Goal: Information Seeking & Learning: Learn about a topic

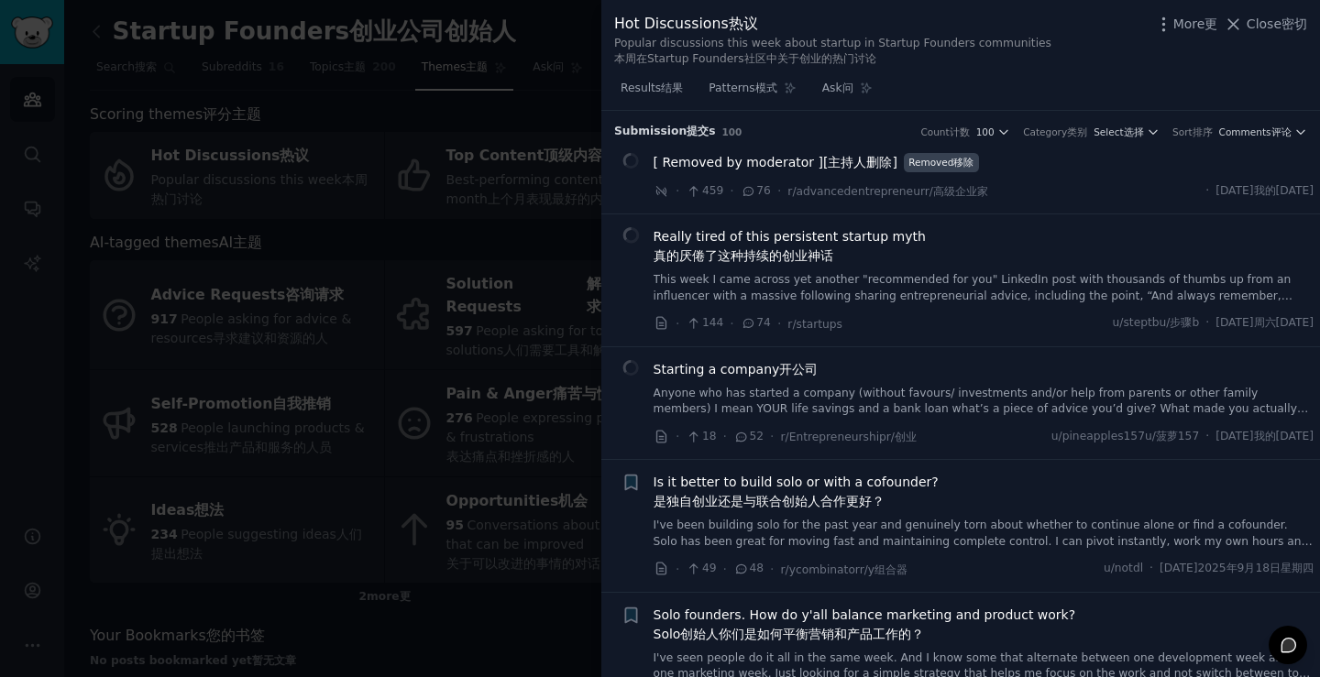
click at [962, 347] on li "Really tired of this persistent startup myth 真的厌倦了这种持续的创业神话 本周，我又看到了另一个“推荐给你”的L…" at bounding box center [960, 281] width 719 height 132
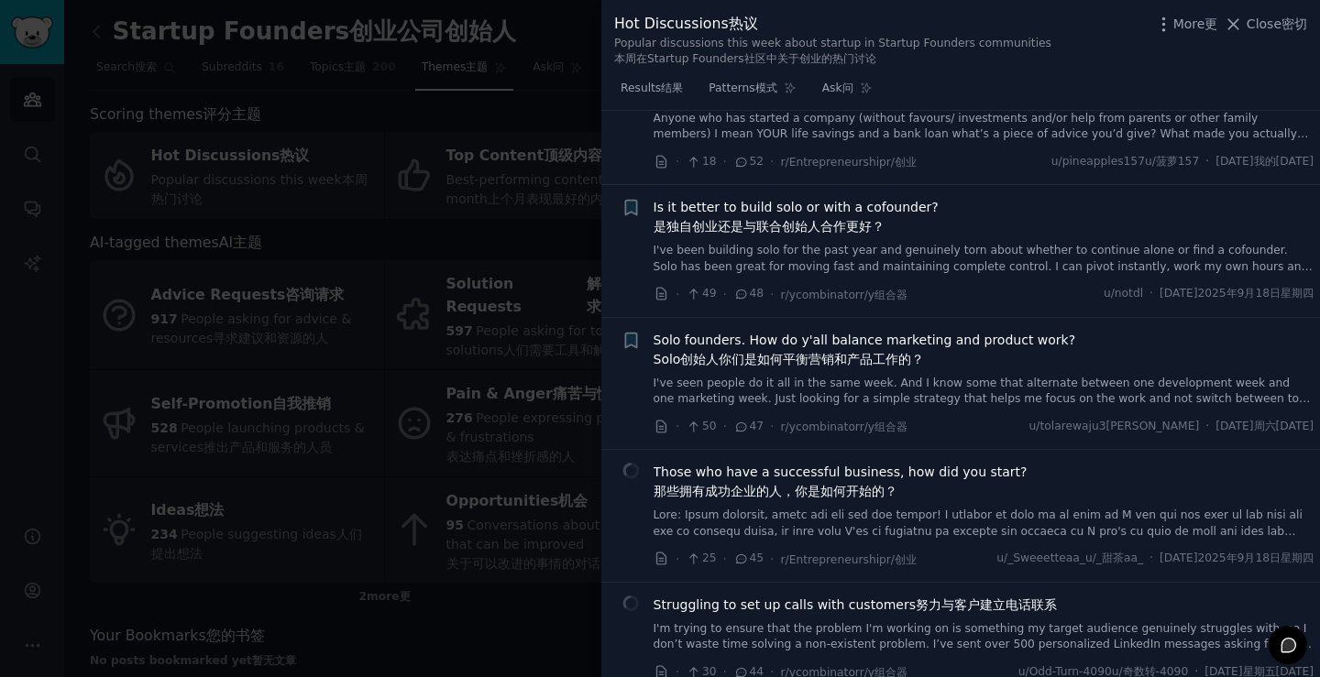
scroll to position [367, 0]
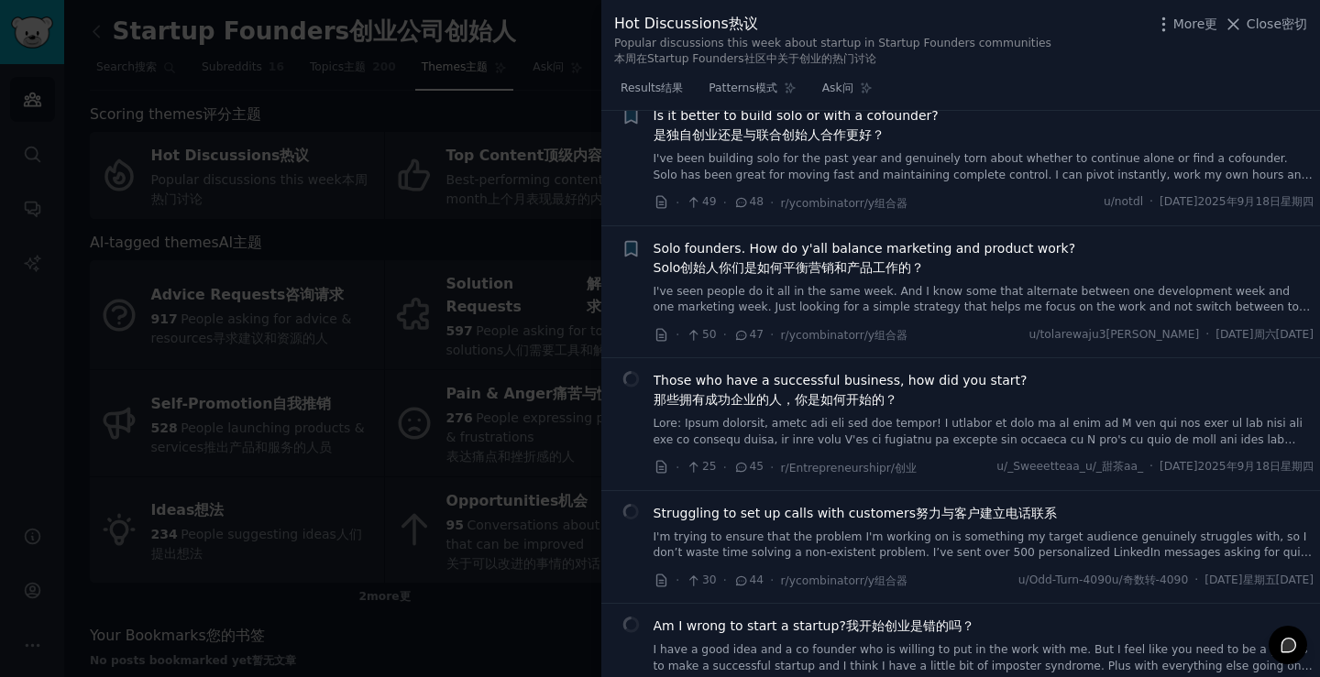
click at [813, 407] on font "那些拥有成功企业的人，你是如何开始的？" at bounding box center [776, 399] width 244 height 15
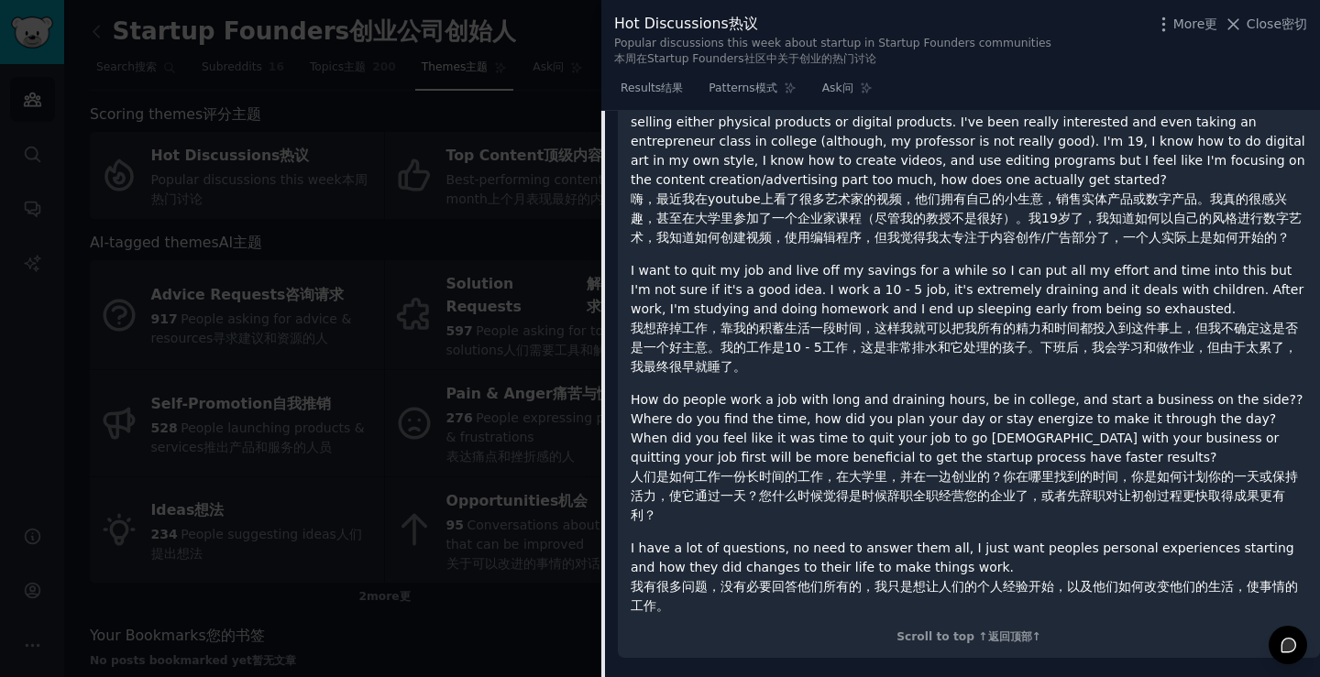
scroll to position [729, 0]
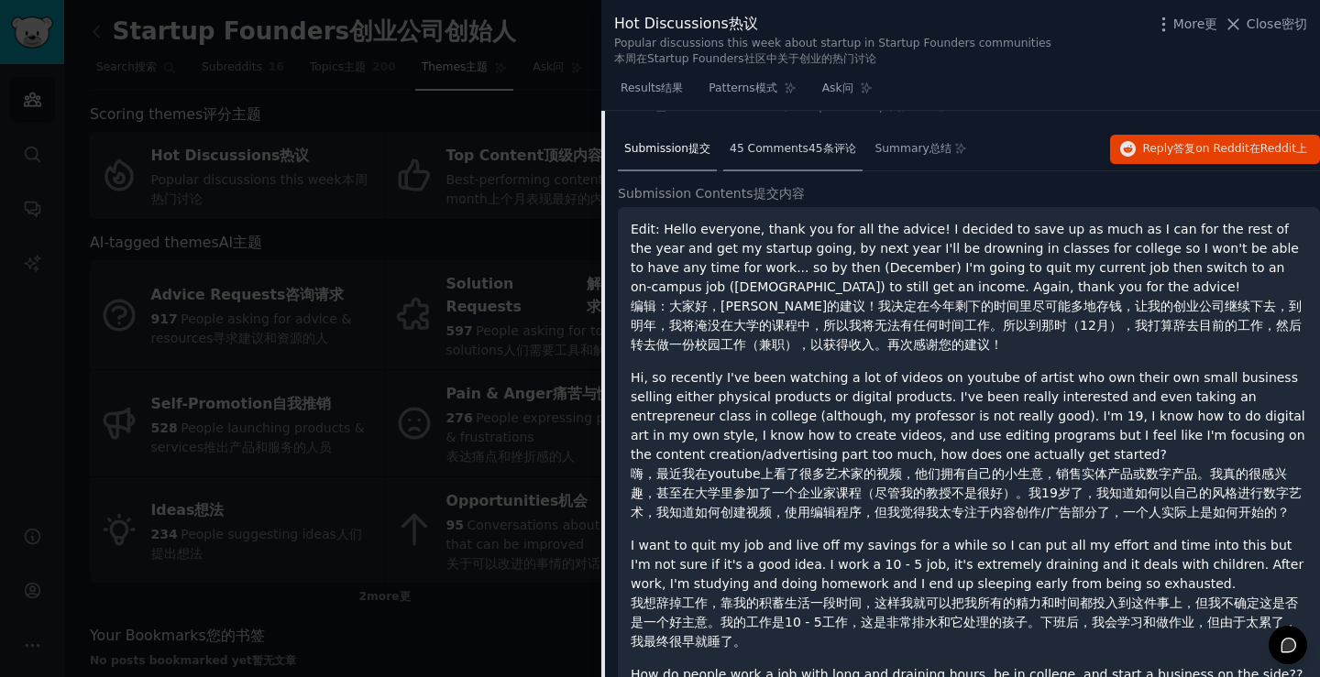
click at [805, 158] on span "45 Comments 45条评论" at bounding box center [793, 149] width 126 height 17
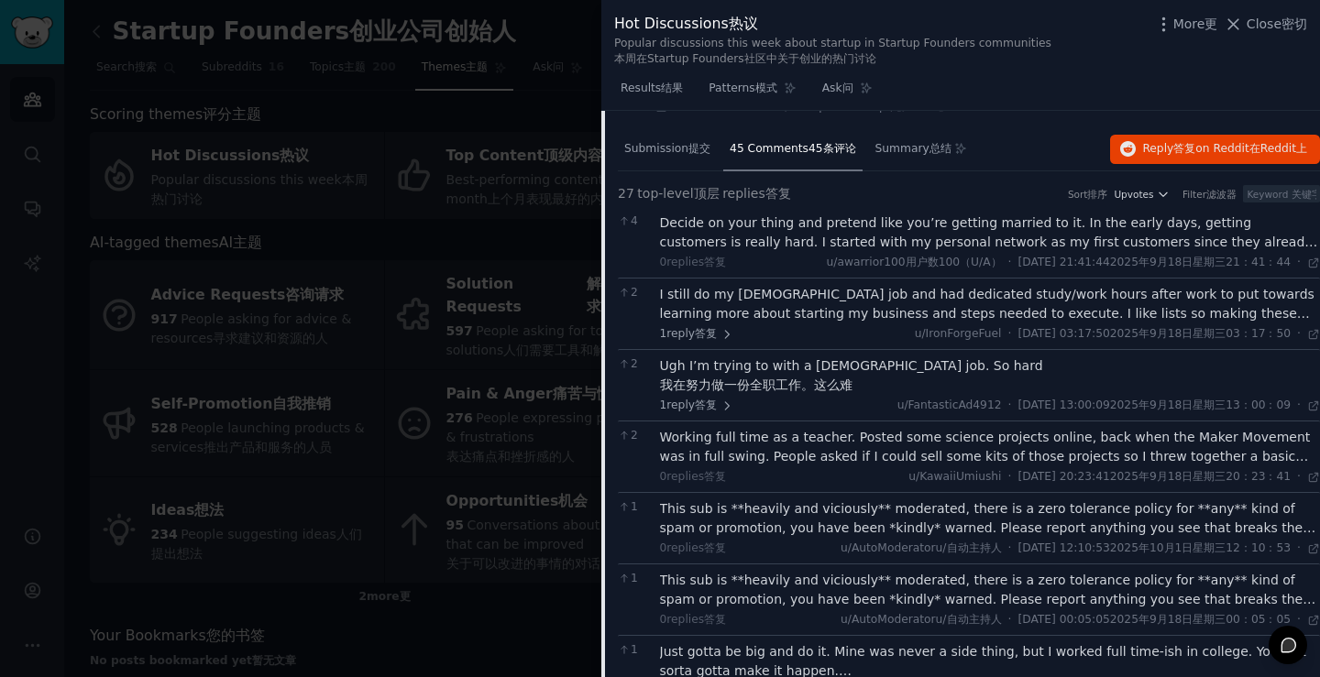
scroll to position [820, 0]
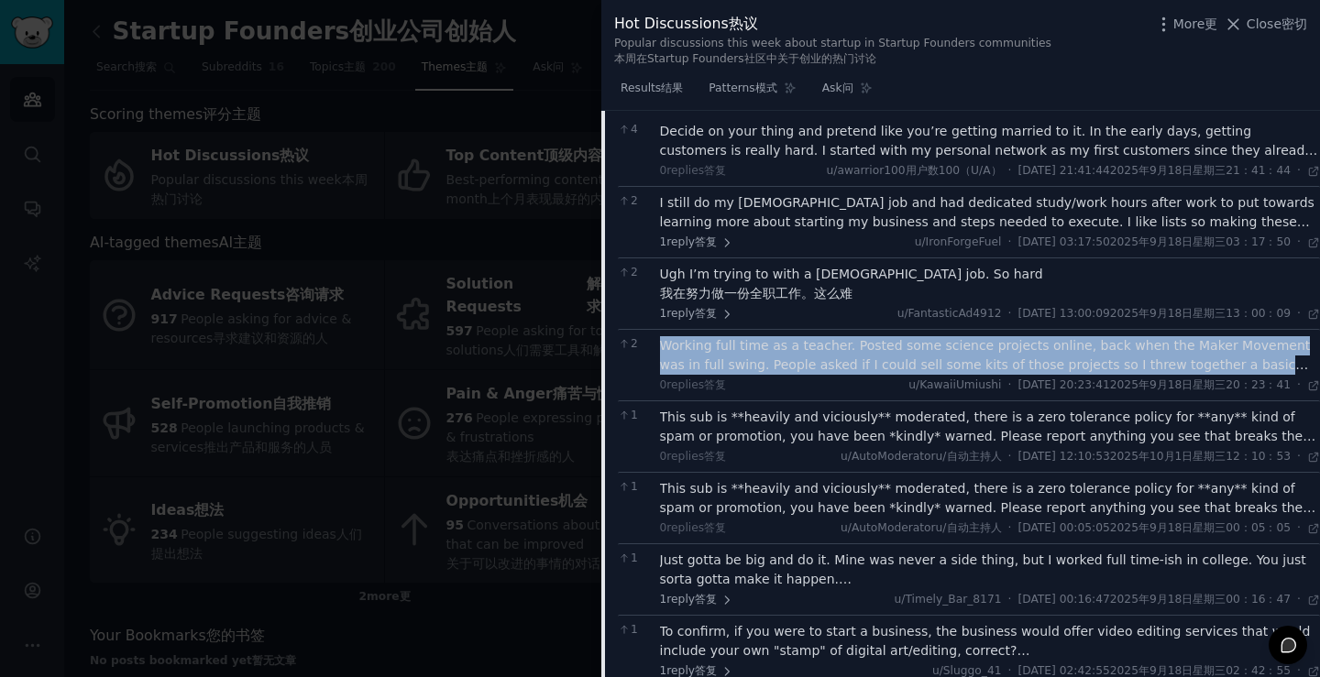
drag, startPoint x: 649, startPoint y: 397, endPoint x: 1297, endPoint y: 413, distance: 648.3
click at [1297, 401] on div "2 Working full time as a teacher. Posted some science projects online, back whe…" at bounding box center [969, 365] width 702 height 72
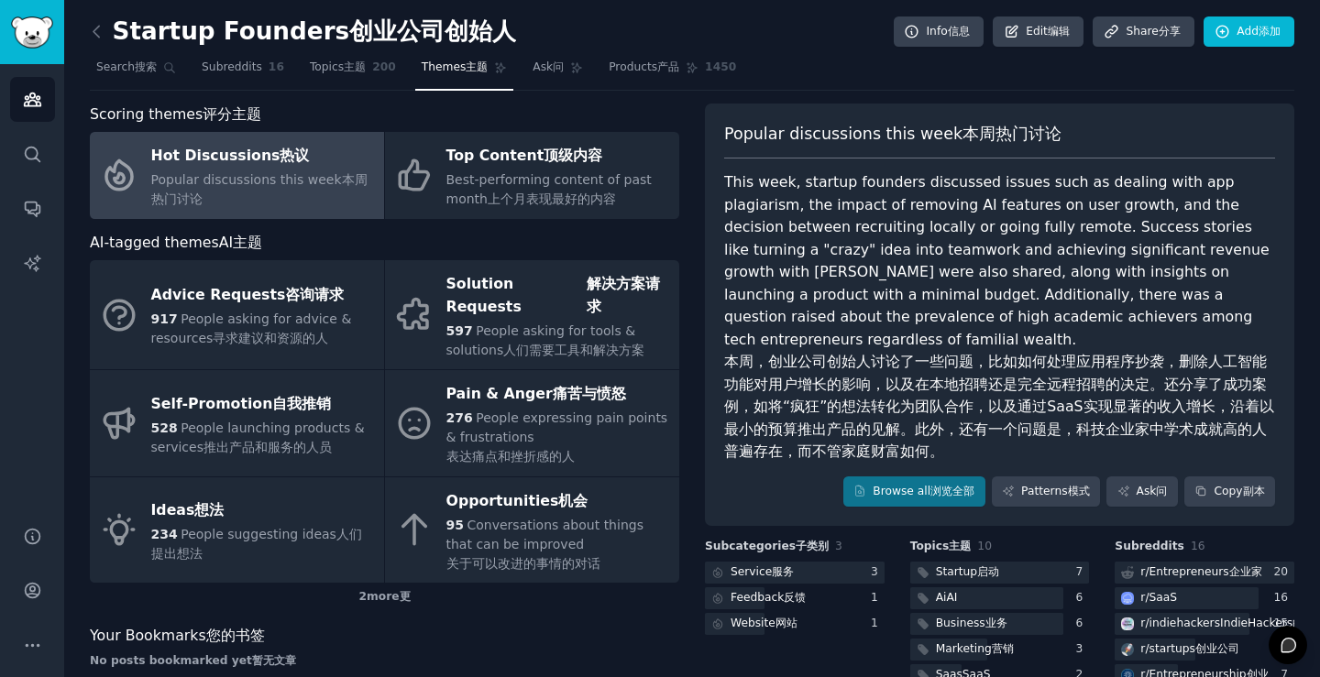
click at [1279, 186] on div "Popular discussions this week 本周热门讨论 This week, startup founders discussed issu…" at bounding box center [999, 316] width 589 height 424
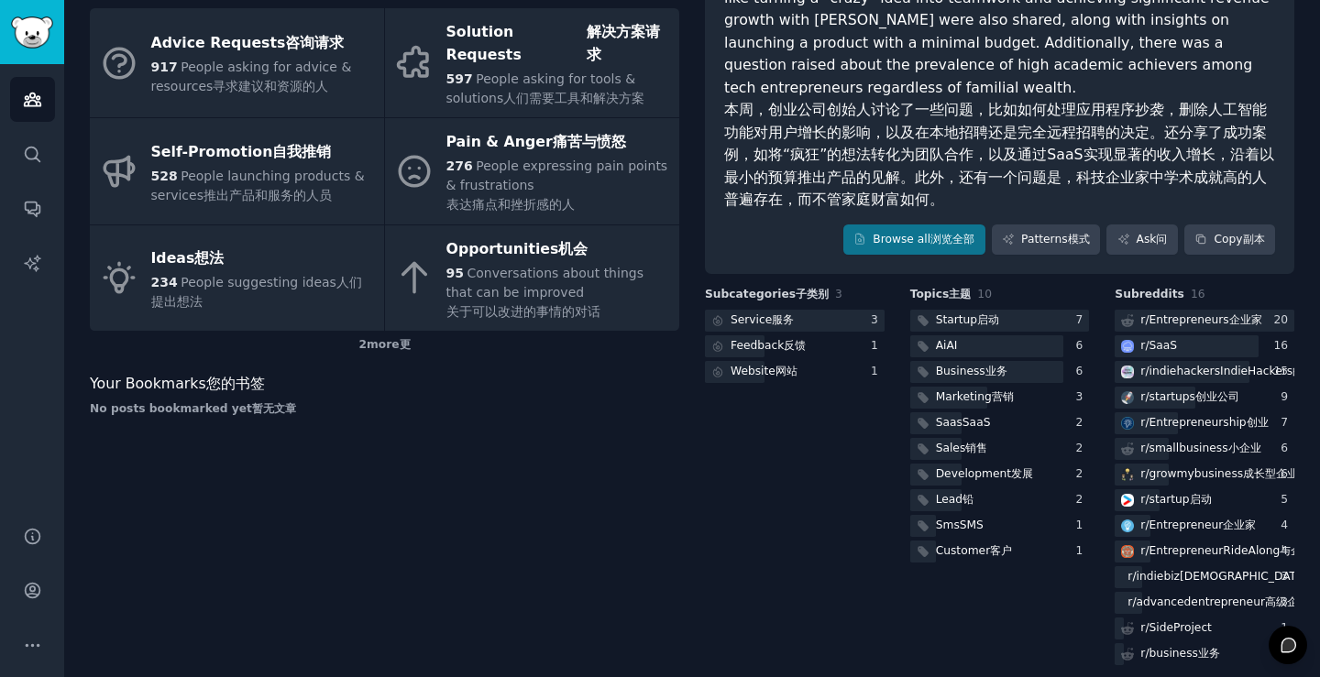
scroll to position [183, 0]
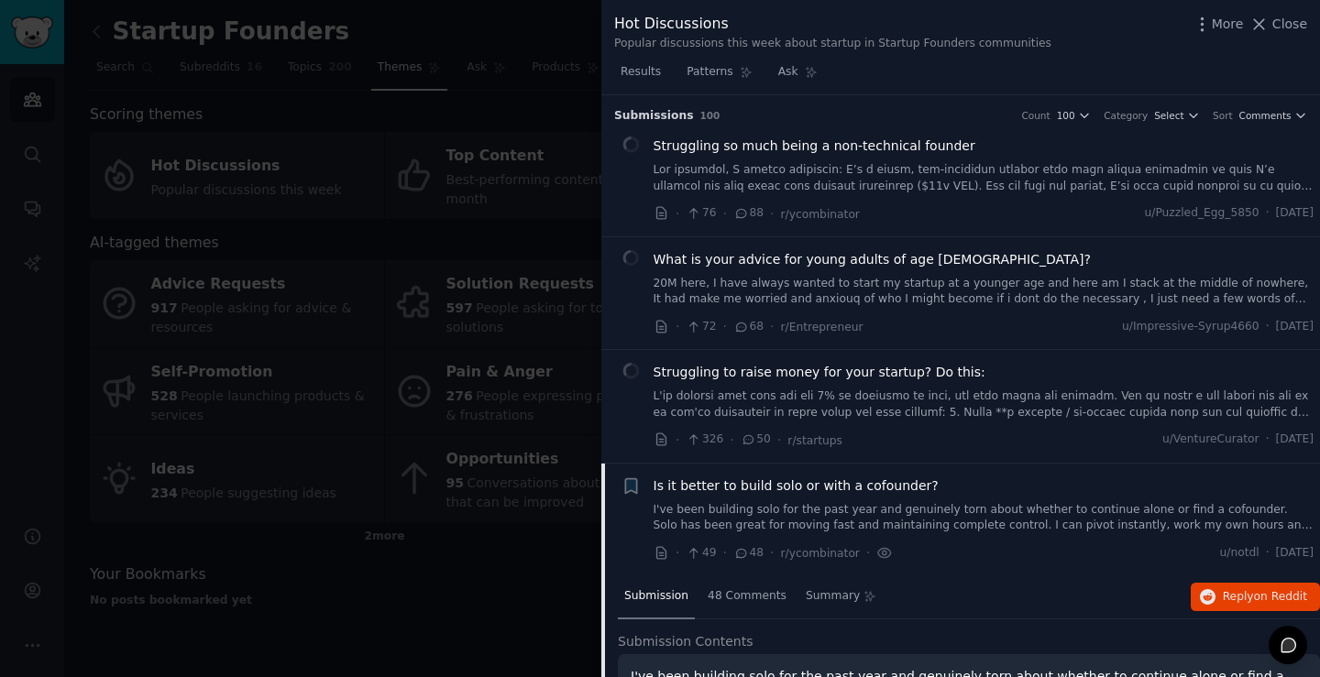
click at [903, 99] on div "Submission s 100 Count 100 Category Select Sort Comments" at bounding box center [960, 109] width 693 height 29
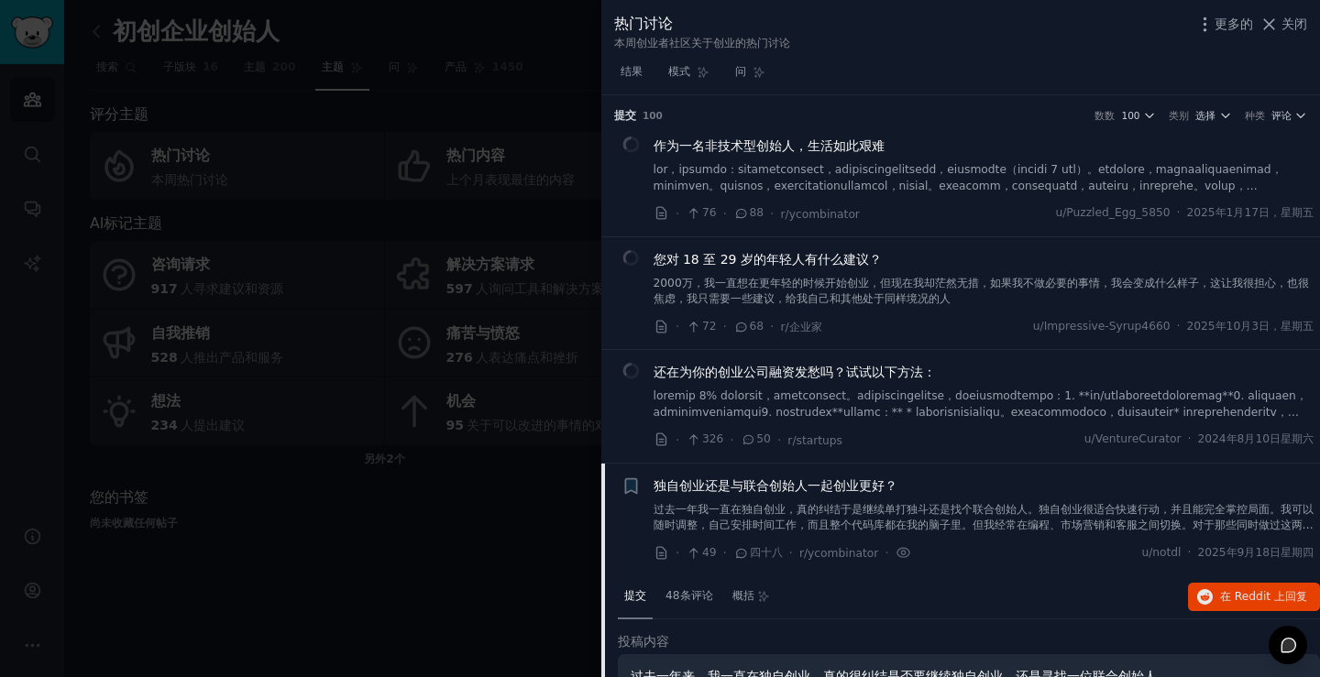
click at [801, 148] on font "作为一名非技术型创始人，生活如此艰难" at bounding box center [769, 145] width 231 height 15
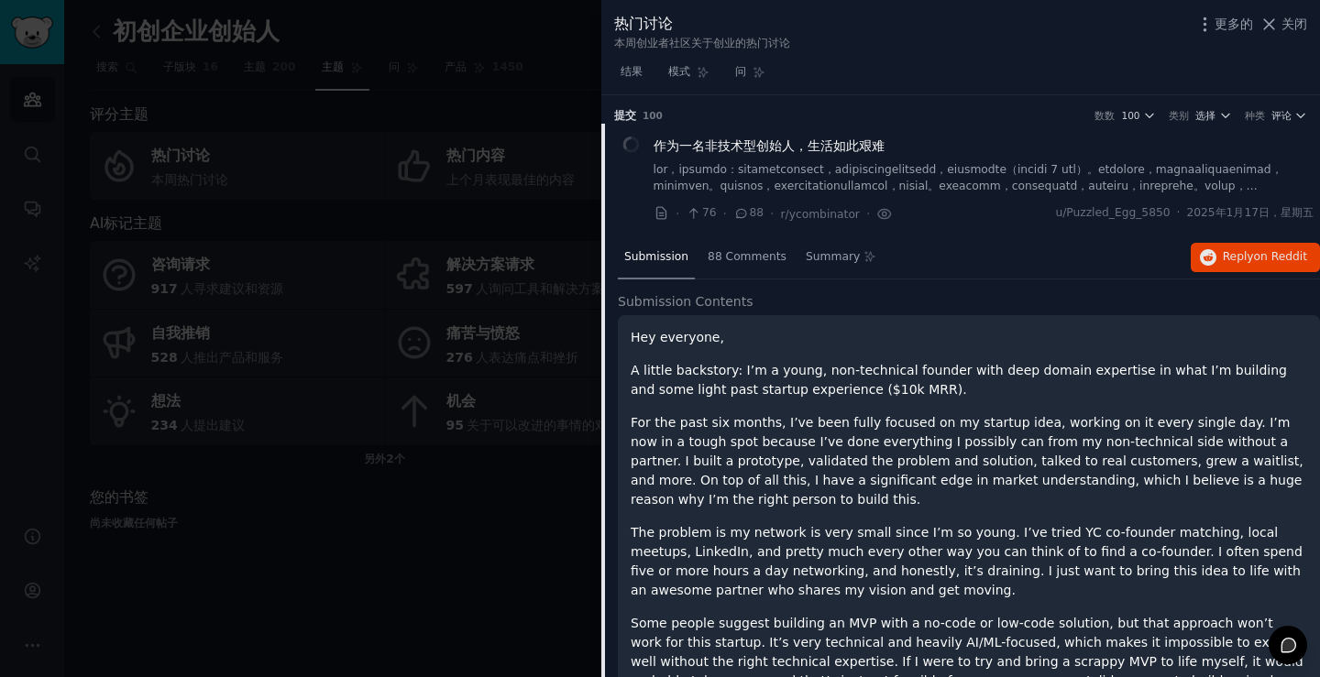
scroll to position [29, 0]
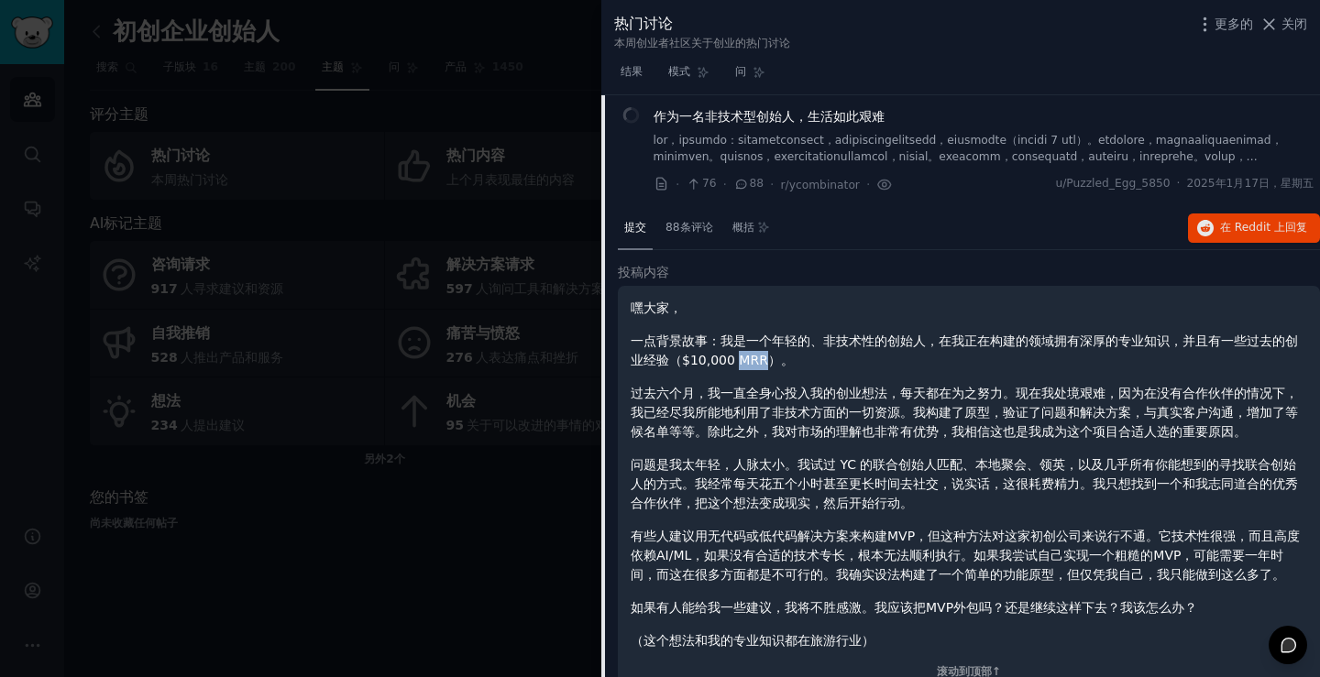
drag, startPoint x: 764, startPoint y: 360, endPoint x: 733, endPoint y: 356, distance: 30.6
click at [733, 356] on font "一点背景故事：我是一个年轻的、非技术性的创始人，在我正在构建的领域拥有深厚的专业知识，并且有一些过去的创业经验（$10,000 MRR）。" at bounding box center [964, 351] width 667 height 34
copy font "MRR"
click at [686, 228] on font "88条评论" at bounding box center [690, 227] width 48 height 13
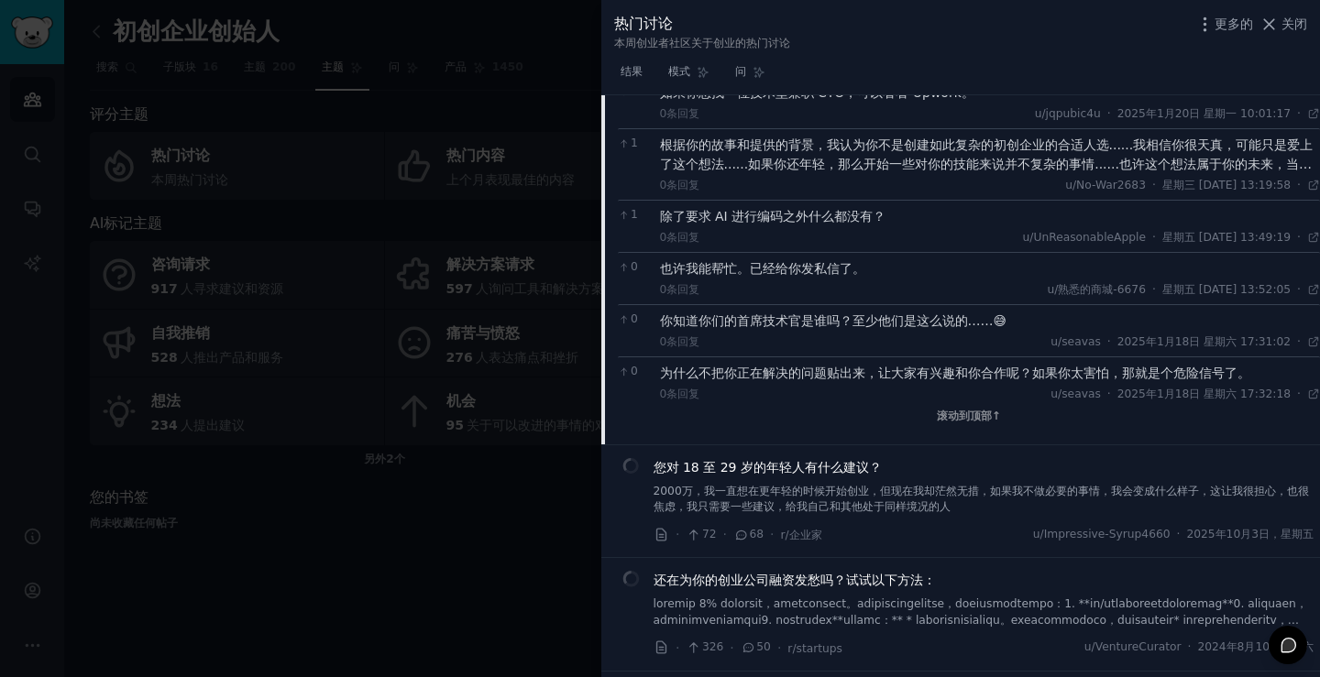
scroll to position [3054, 0]
click at [820, 468] on font "您对 18 至 29 岁的年轻人有什么建议？" at bounding box center [768, 465] width 228 height 15
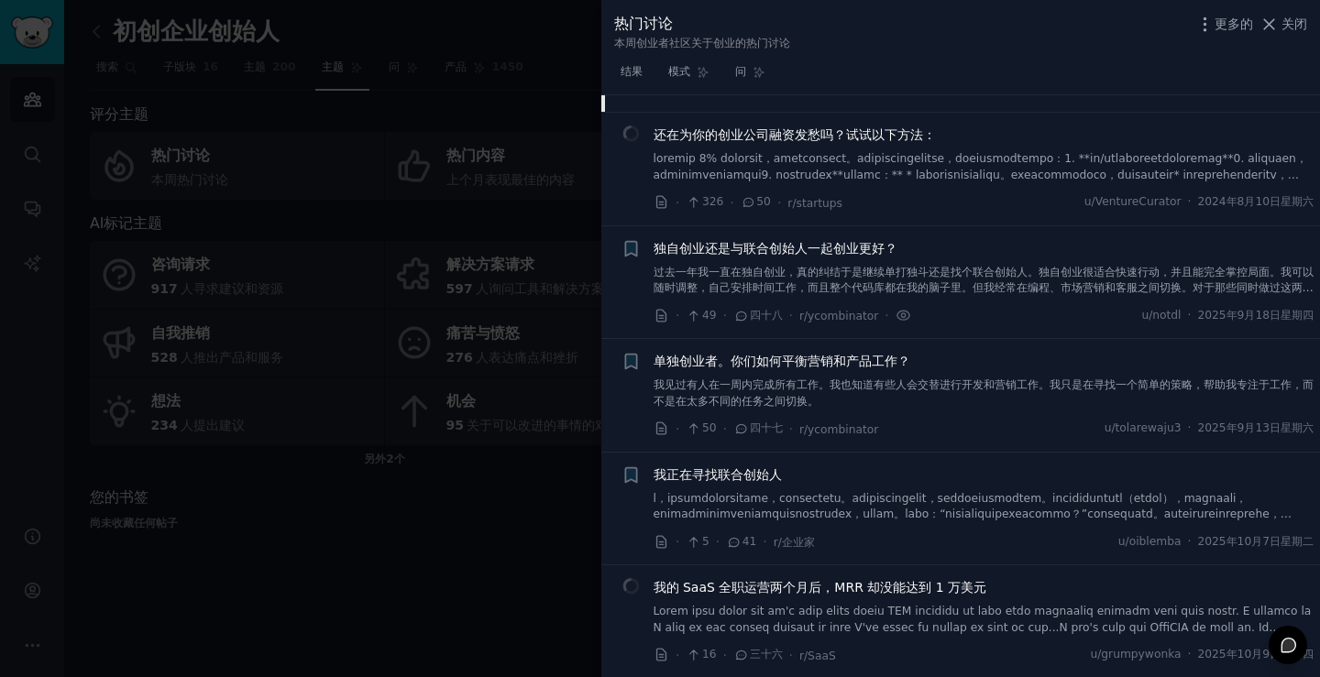
scroll to position [142, 0]
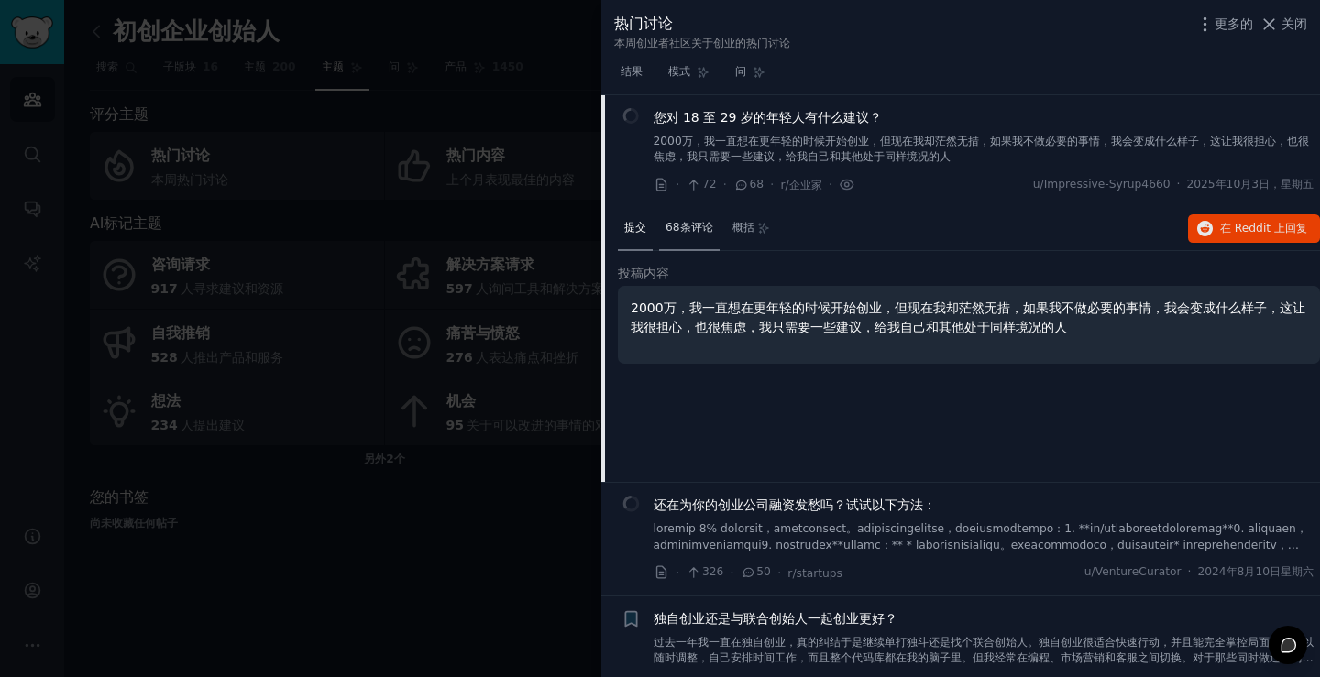
click at [693, 226] on font "68条评论" at bounding box center [690, 227] width 48 height 13
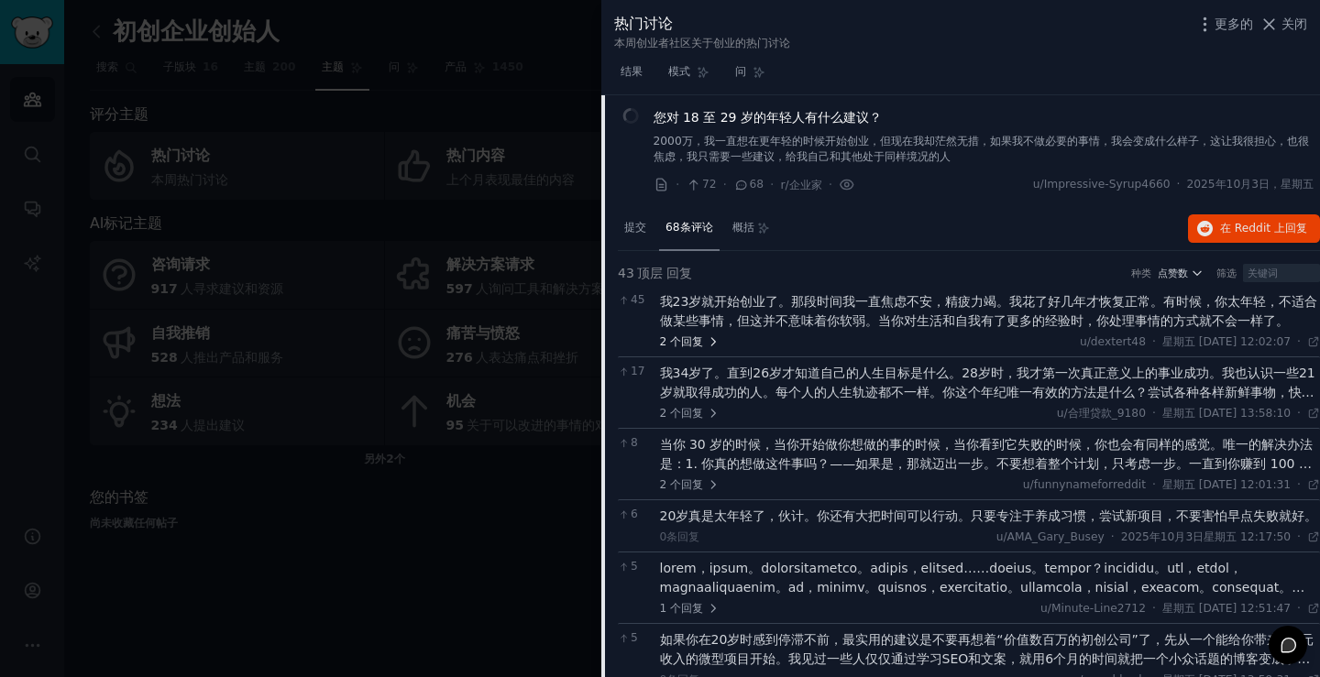
click at [707, 340] on icon at bounding box center [713, 342] width 13 height 13
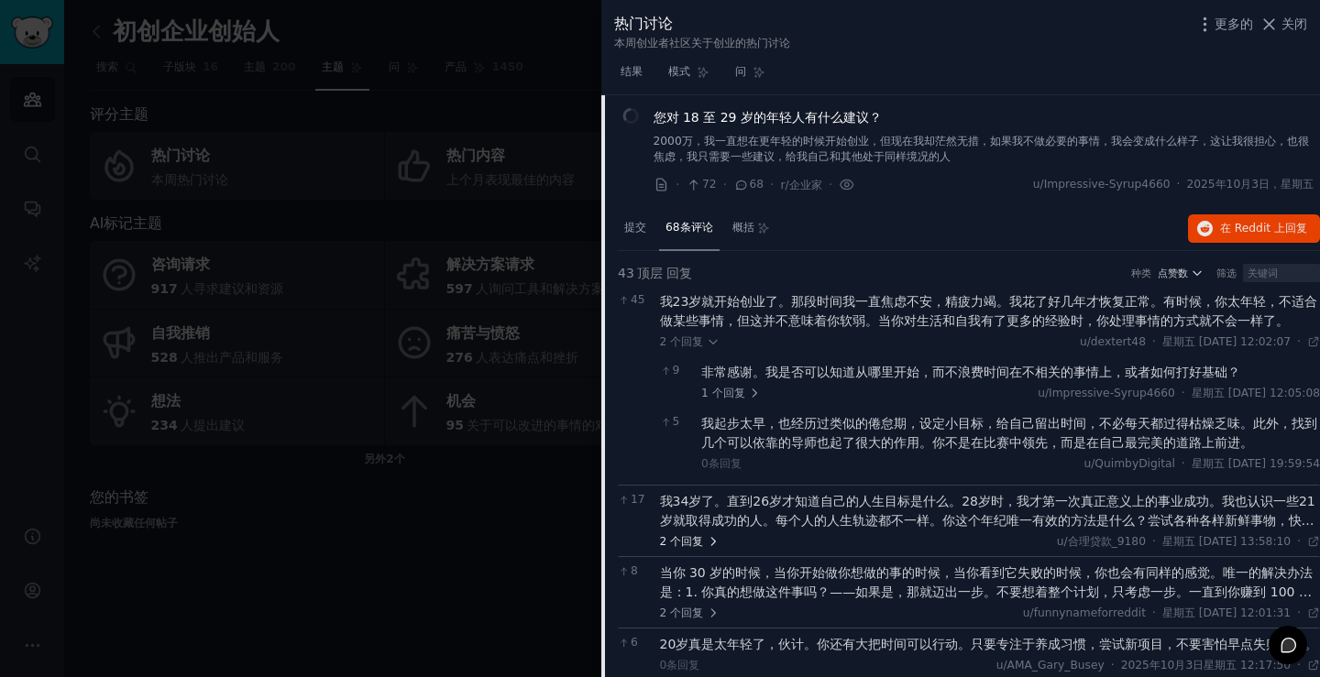
click at [685, 549] on font "回复" at bounding box center [692, 542] width 22 height 17
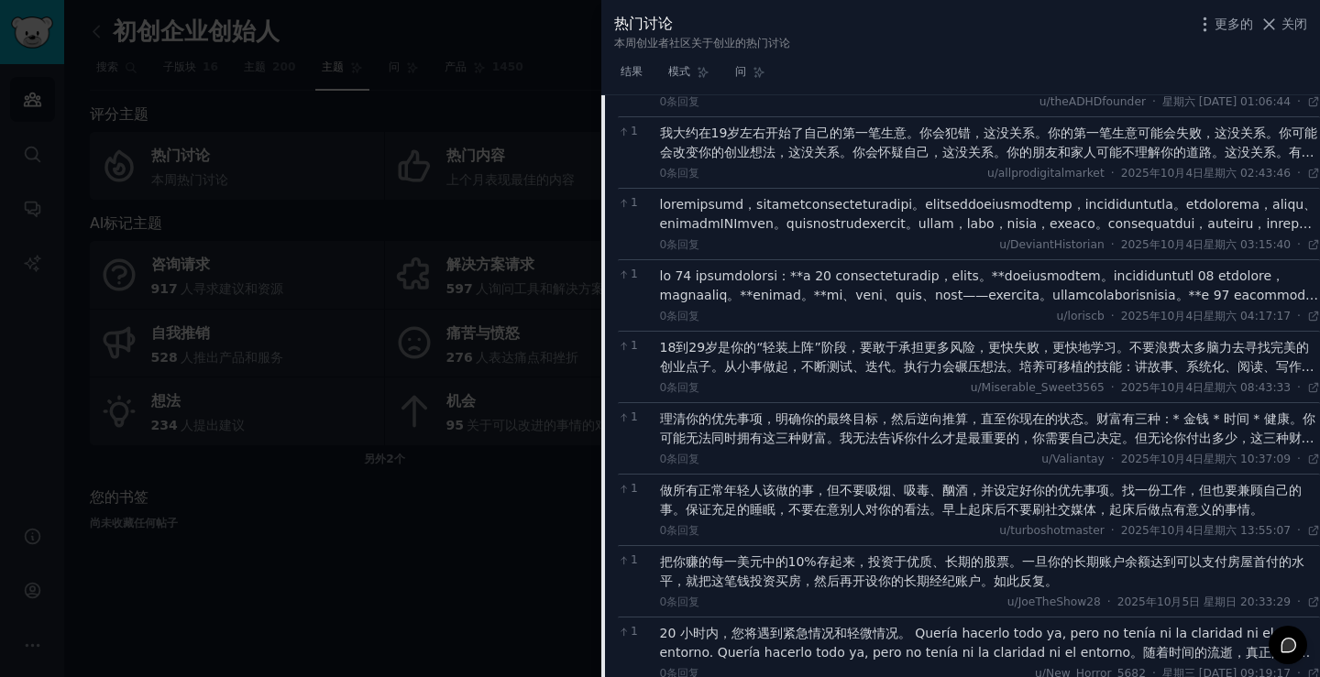
scroll to position [2984, 0]
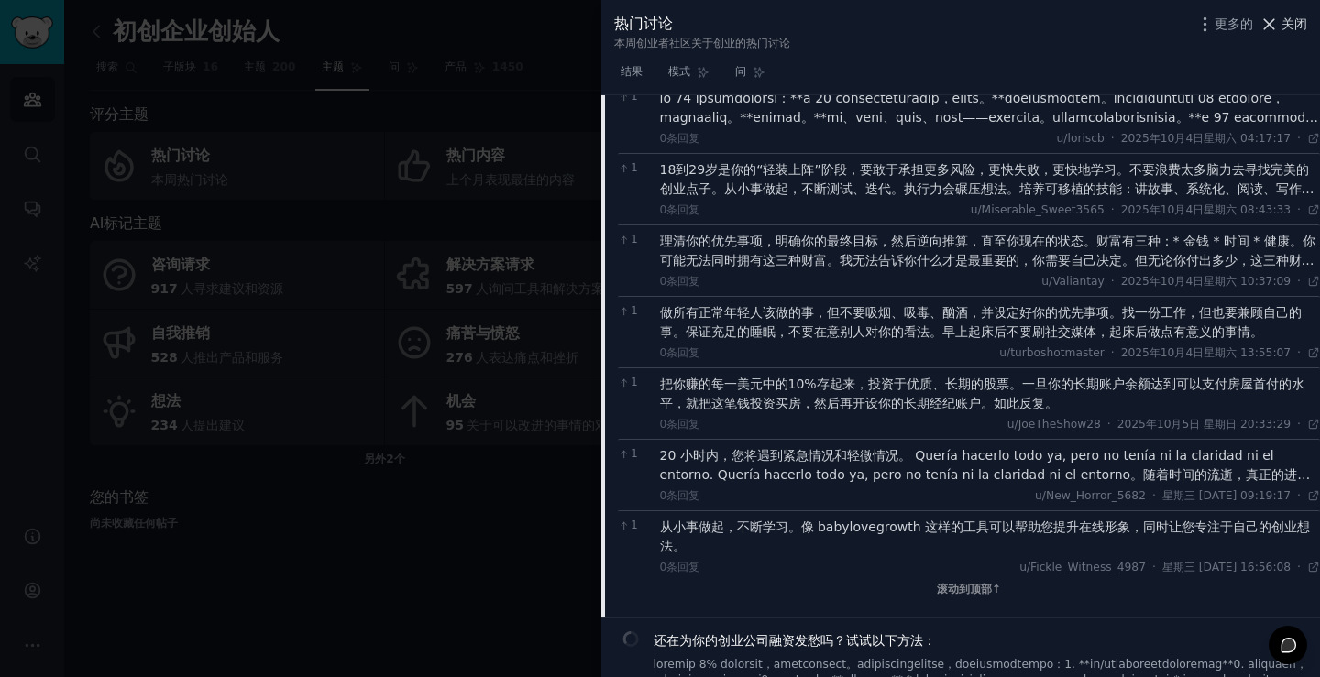
click at [1292, 27] on font "关闭" at bounding box center [1295, 24] width 26 height 15
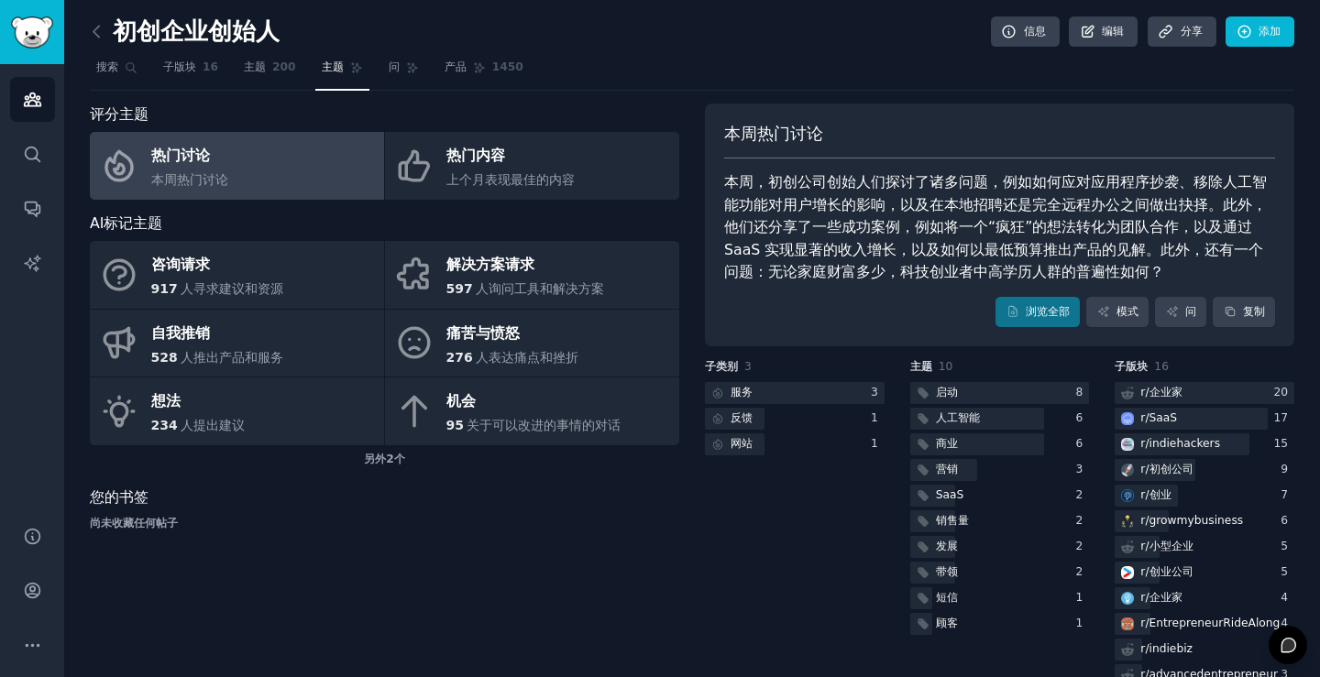
click at [1030, 256] on font "本周，初创公司创始人们探讨了诸多问题，例如如何应对应用程序抄袭、移除人工智能功能对用户增长的影响，以及在本地招聘还是完全远程办公之间做出抉择。此外，他们还分享…" at bounding box center [995, 226] width 543 height 107
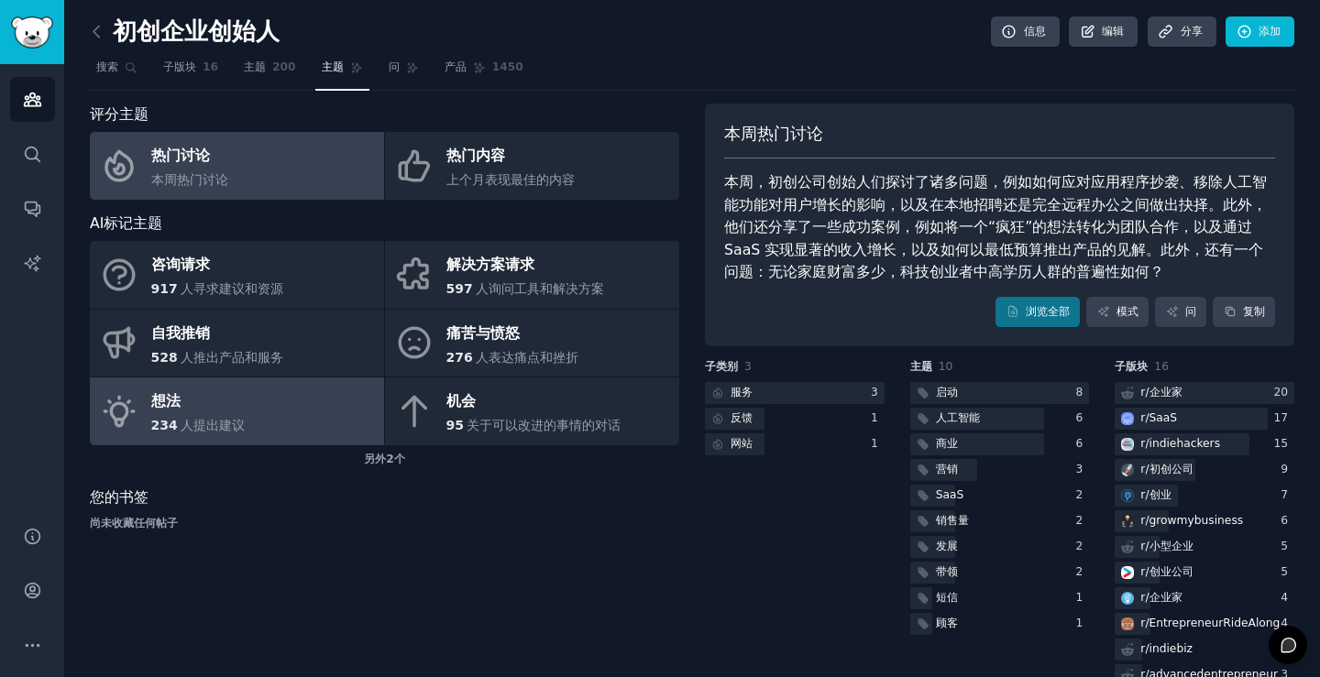
click at [288, 408] on link "想法 234 人提出建议" at bounding box center [237, 412] width 294 height 68
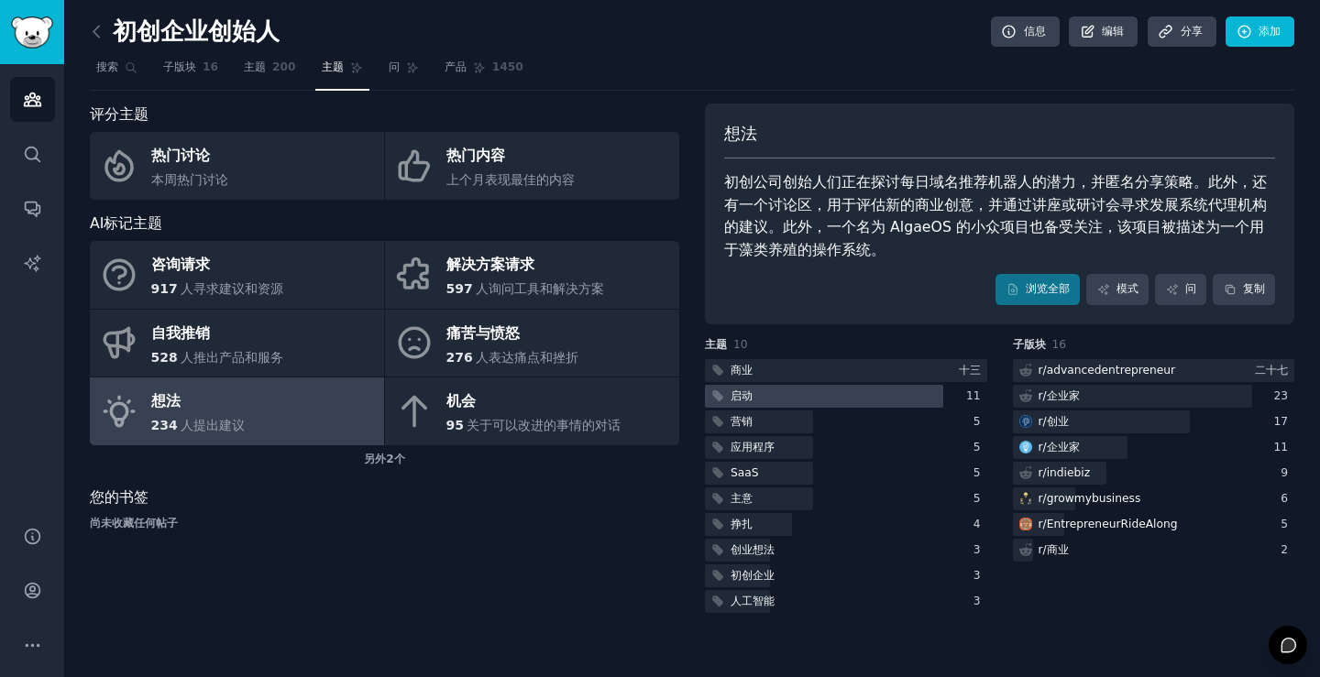
click at [792, 398] on div at bounding box center [824, 396] width 238 height 23
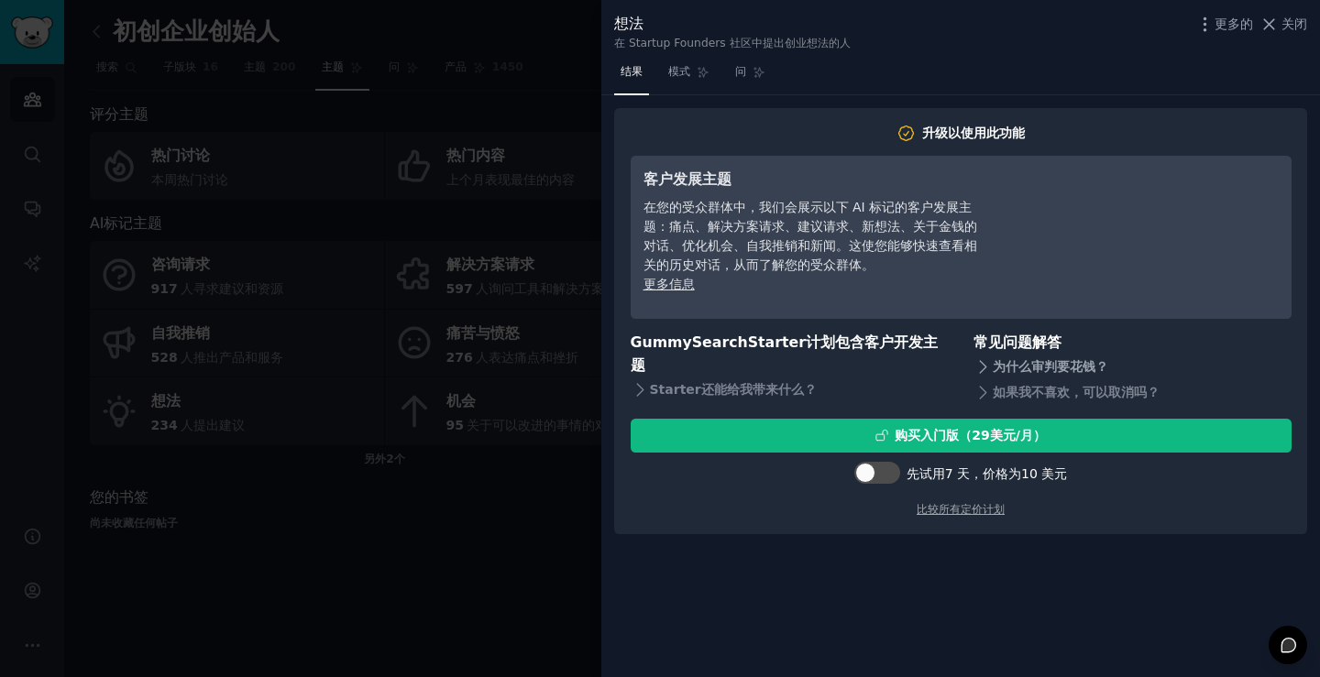
click at [1019, 366] on font "为什么审判要花钱？" at bounding box center [1051, 366] width 116 height 15
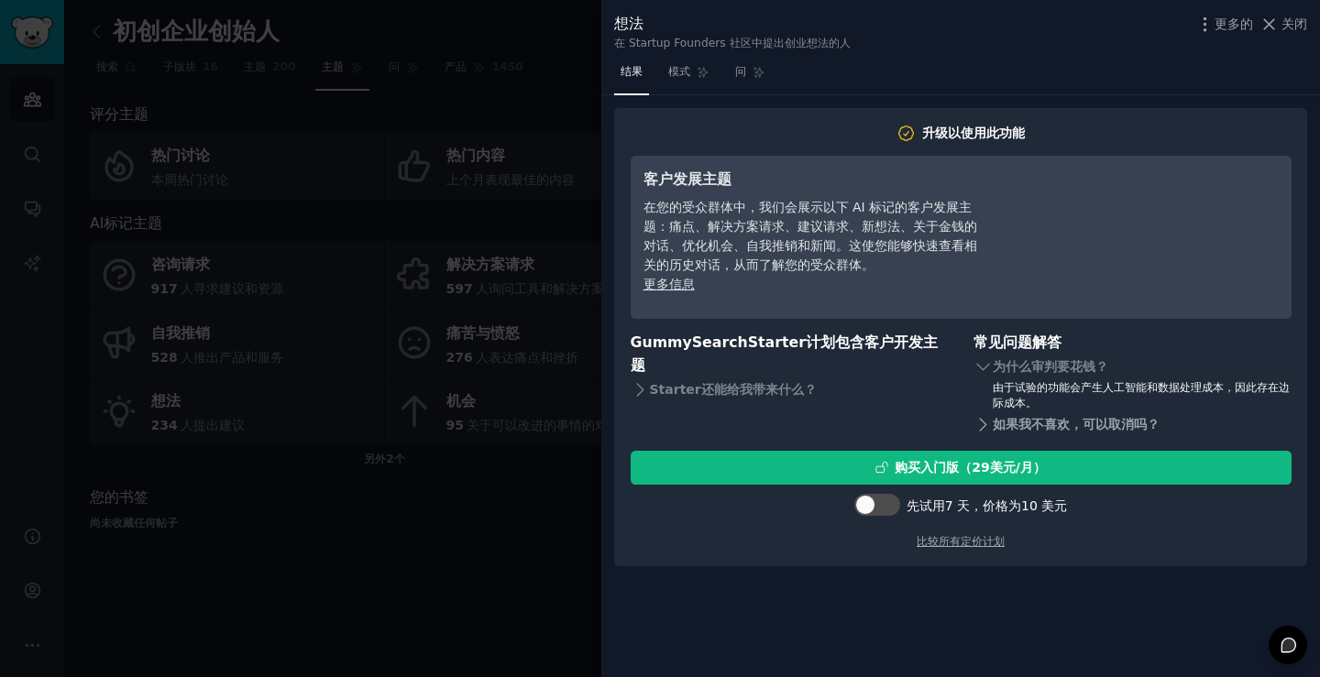
click at [997, 425] on font "如果我不喜欢，可以取消吗？" at bounding box center [1076, 424] width 167 height 15
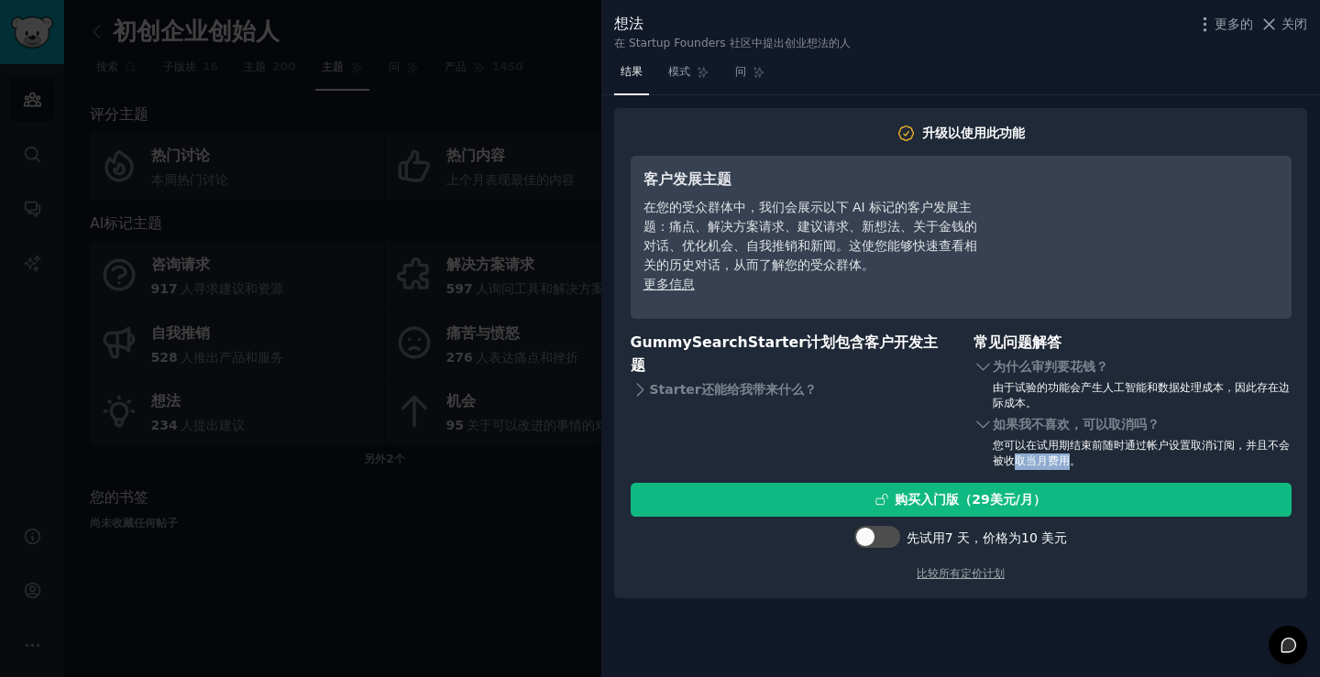
drag, startPoint x: 1031, startPoint y: 464, endPoint x: 1080, endPoint y: 468, distance: 48.7
click at [1080, 468] on font "您可以在试用期结束前随时通过帐户设置取消订阅，并且不会被收取当月费用。" at bounding box center [1141, 453] width 297 height 29
click at [1172, 464] on div "您可以在试用期结束前随时通过帐户设置取消订阅，并且不会被收取当月费用。" at bounding box center [1142, 454] width 299 height 32
click at [881, 539] on div at bounding box center [877, 537] width 46 height 22
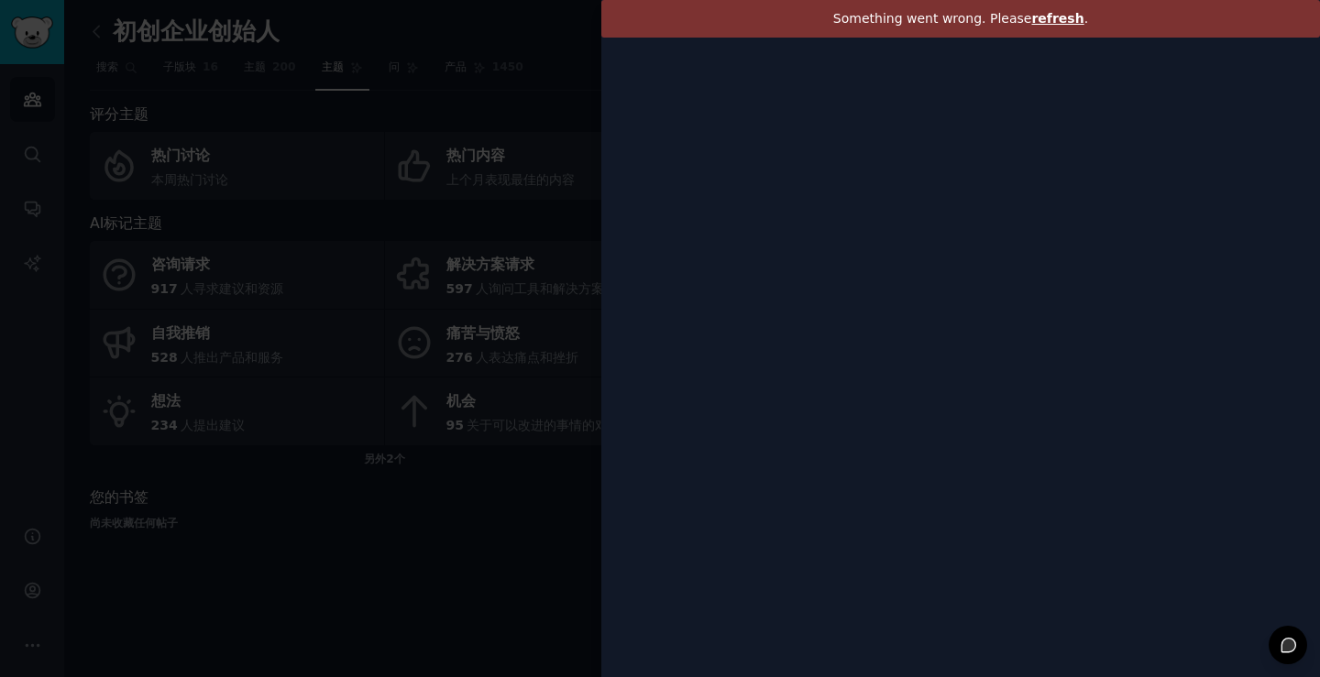
click at [1056, 12] on span "refresh" at bounding box center [1057, 18] width 52 height 15
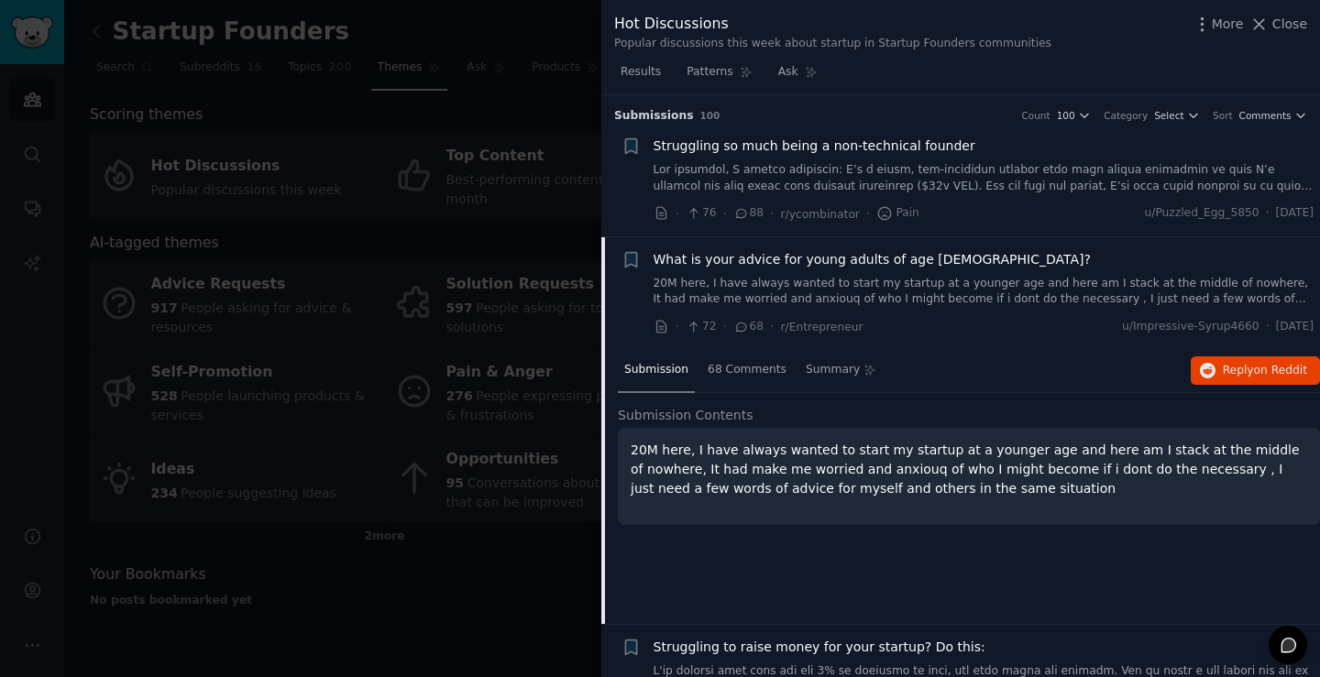
click at [972, 145] on div "Struggling so much being a non-technical founder" at bounding box center [984, 146] width 661 height 19
click at [1116, 570] on div "Submission 68 Comments Summary Reply on Reddit Submission Contents 20M here, I …" at bounding box center [969, 486] width 702 height 275
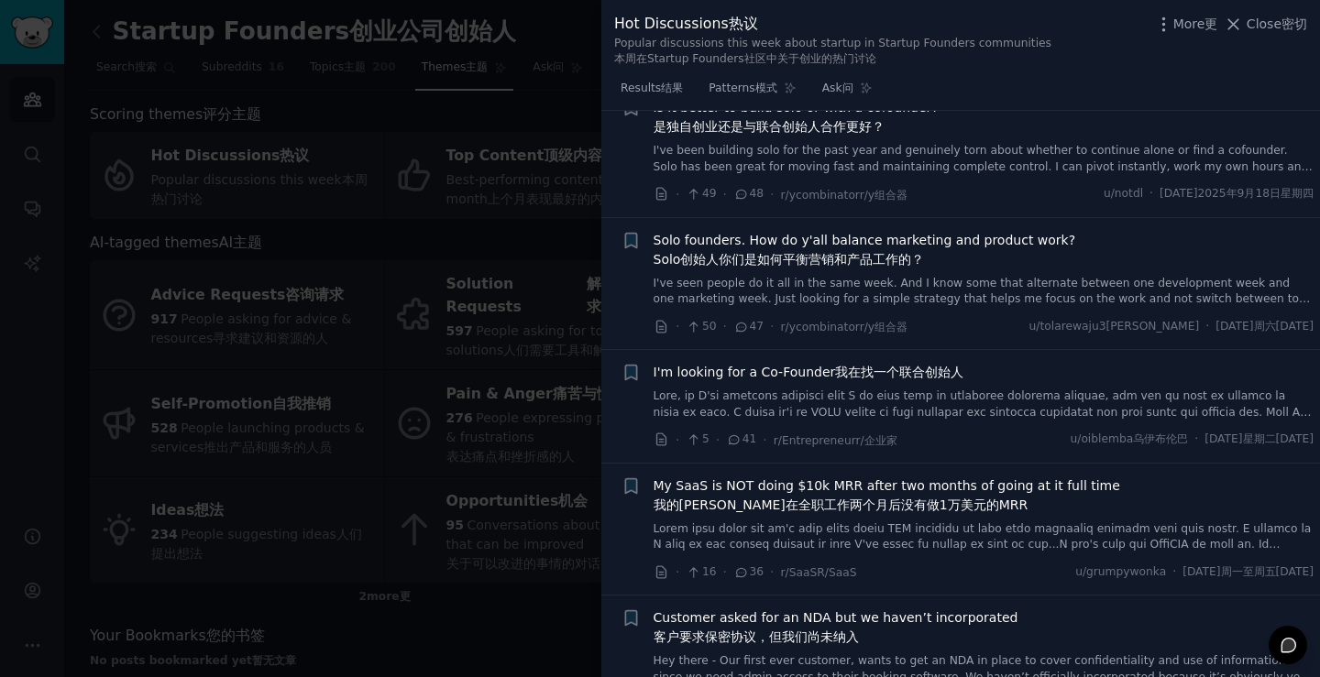
scroll to position [733, 0]
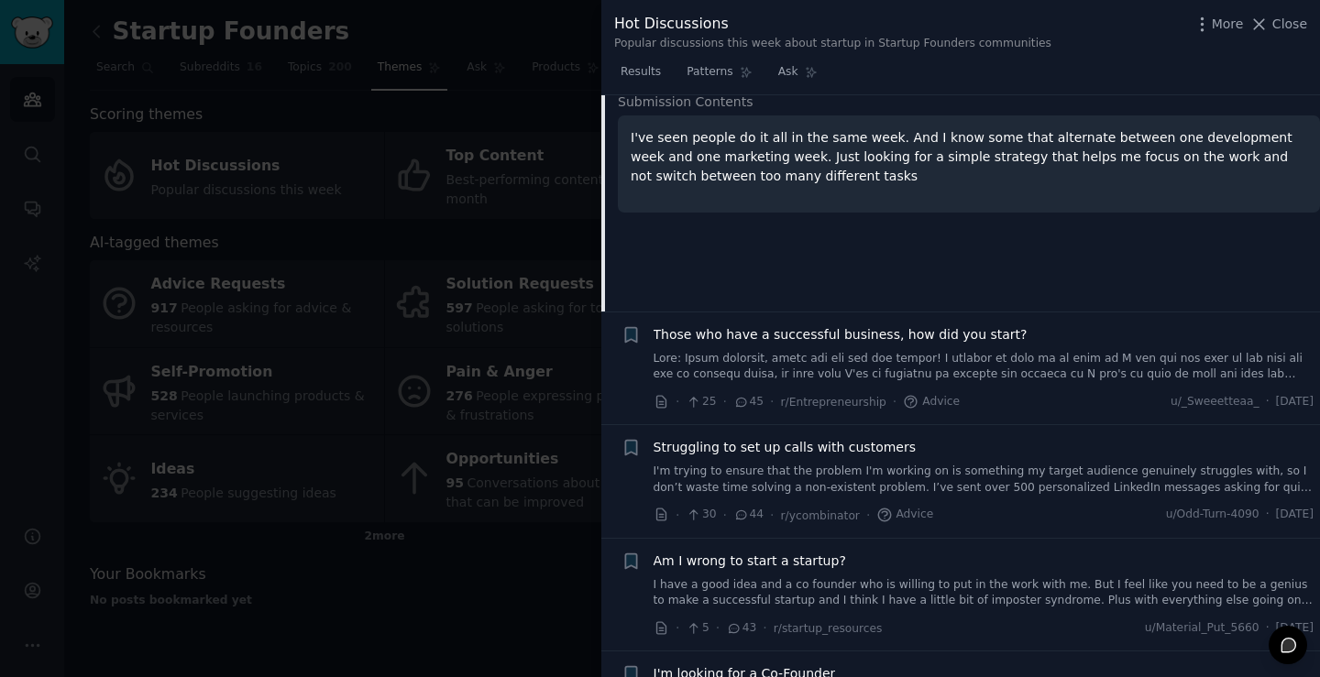
scroll to position [642, 0]
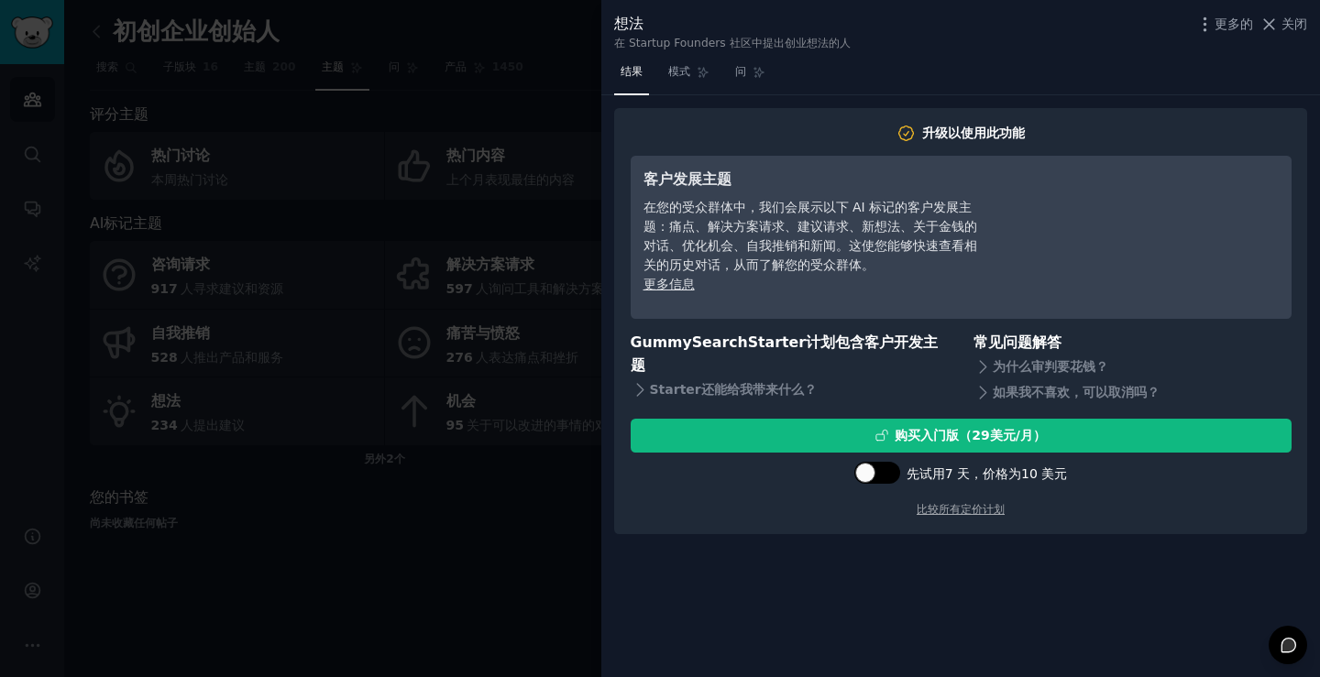
click at [871, 470] on div at bounding box center [865, 473] width 20 height 20
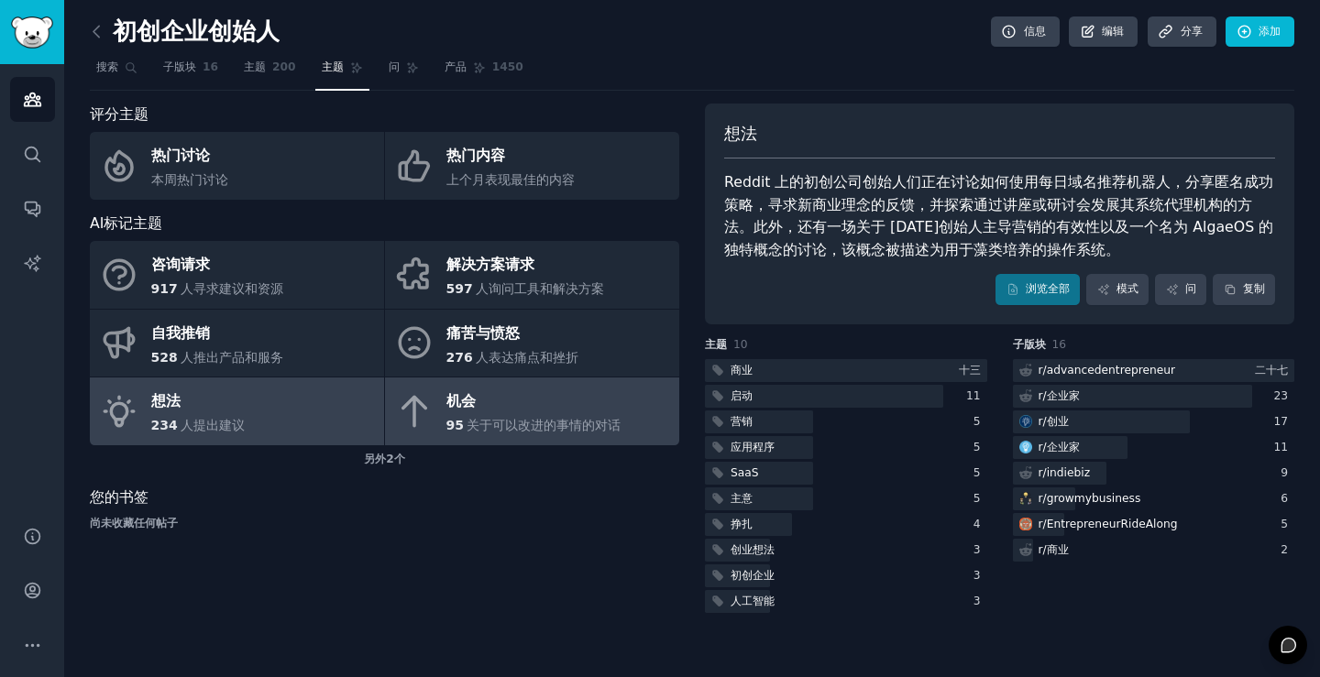
click at [478, 412] on div "机会" at bounding box center [533, 402] width 175 height 29
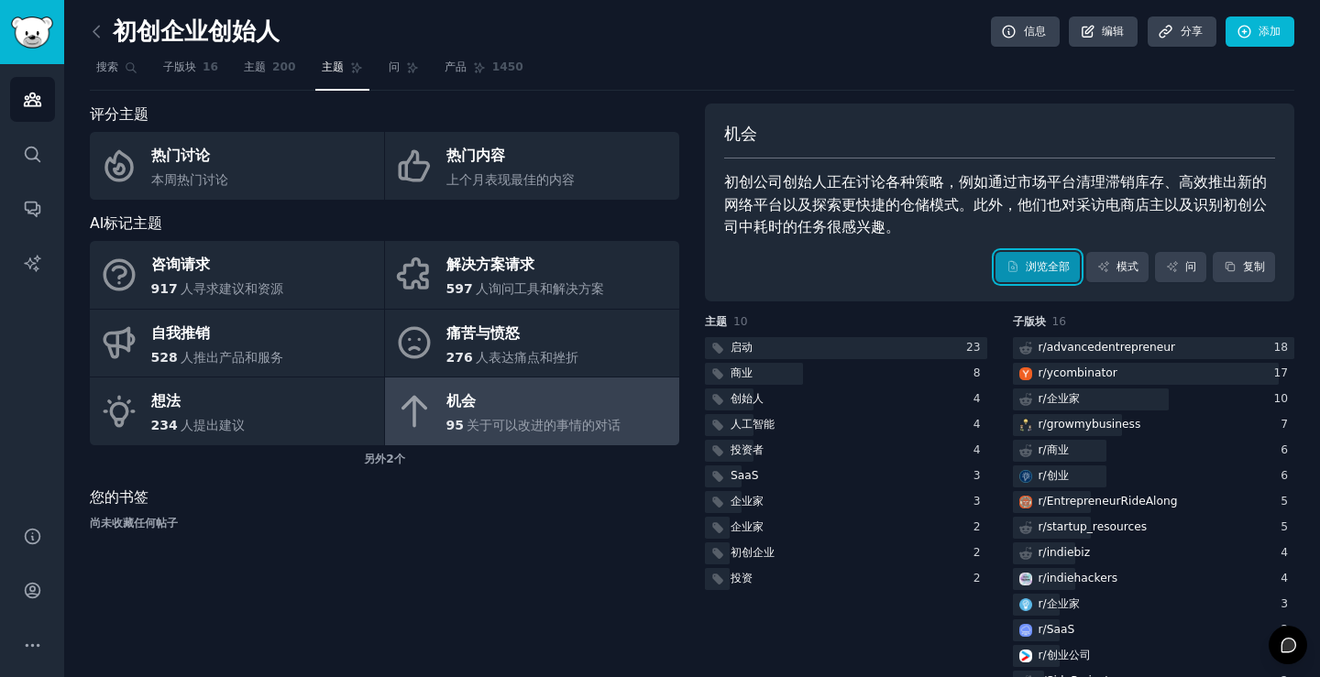
click at [1062, 261] on font "浏览全部" at bounding box center [1048, 266] width 44 height 13
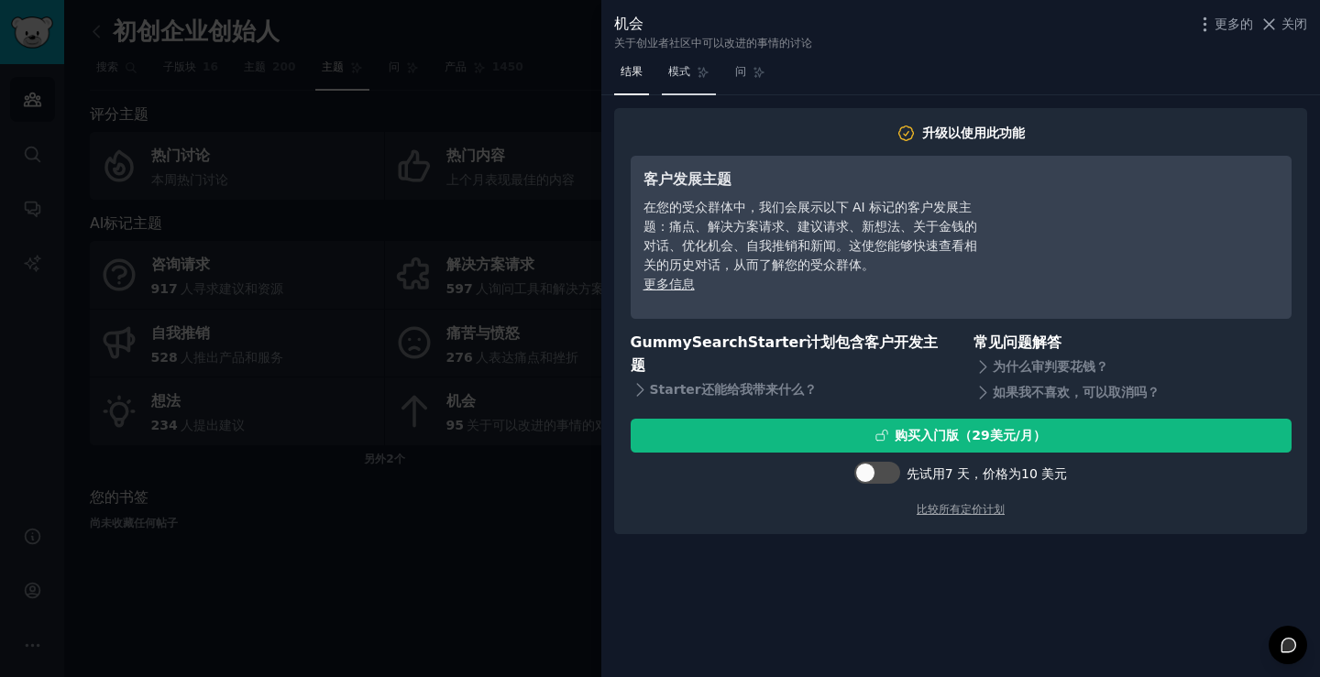
click at [670, 72] on font "模式" at bounding box center [679, 71] width 22 height 13
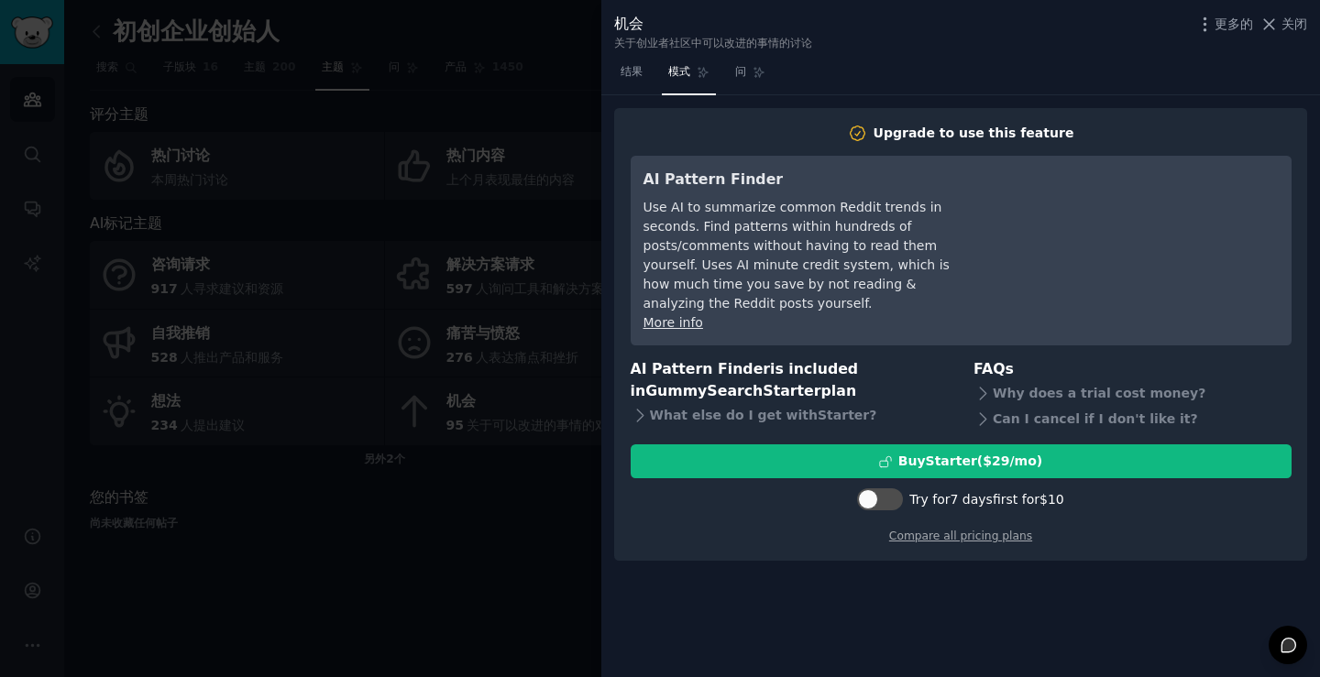
click at [722, 77] on nav "结果 模式 问" at bounding box center [693, 77] width 158 height 38
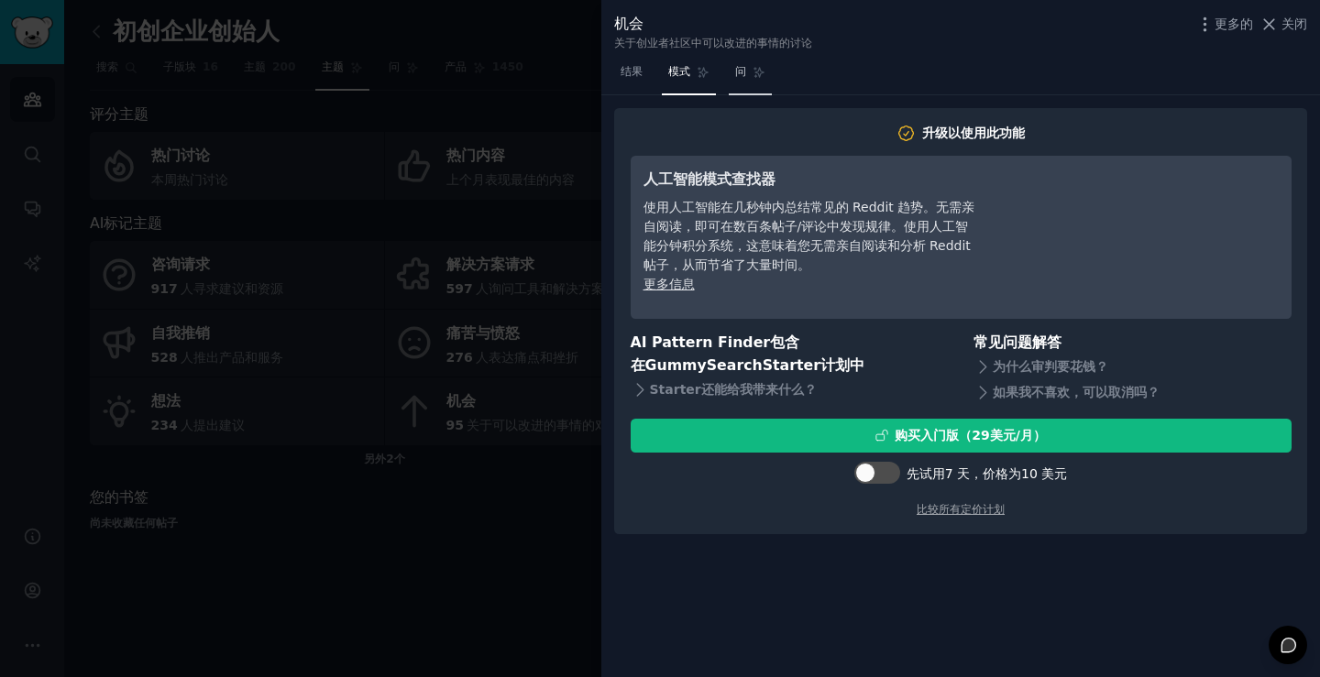
click at [754, 76] on icon at bounding box center [759, 72] width 13 height 13
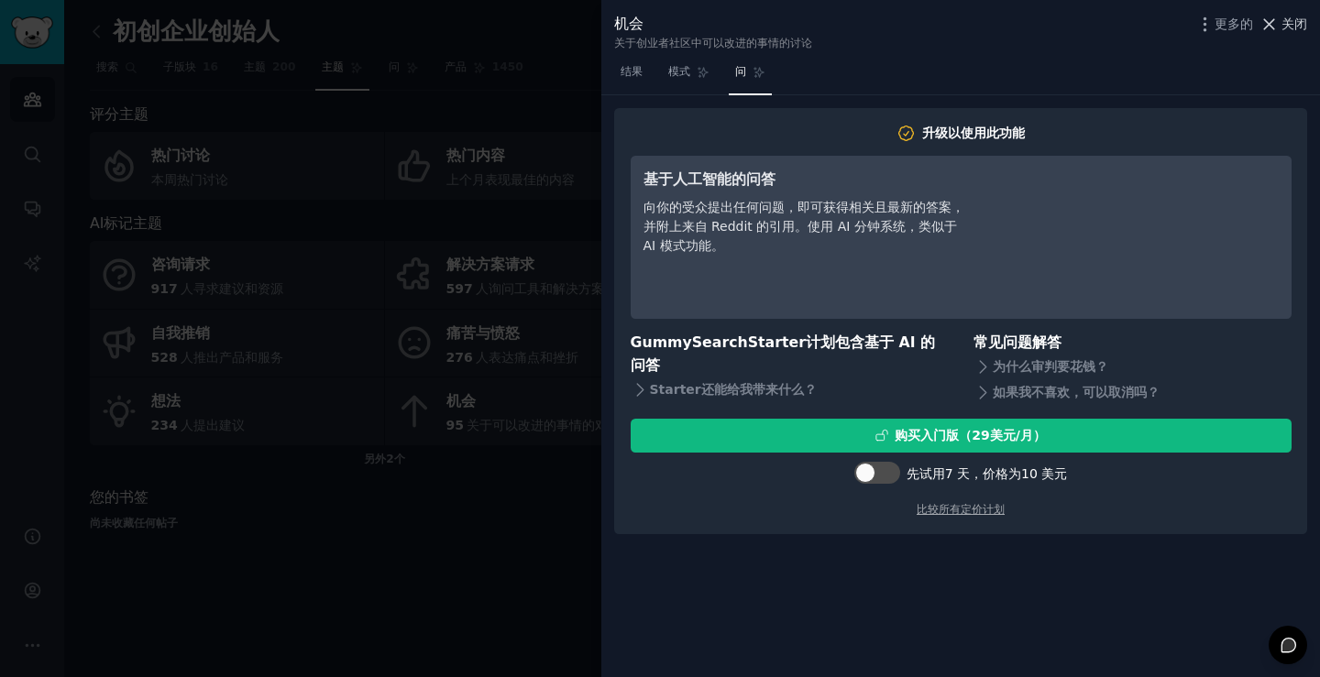
click at [1293, 33] on span "关闭" at bounding box center [1295, 24] width 26 height 19
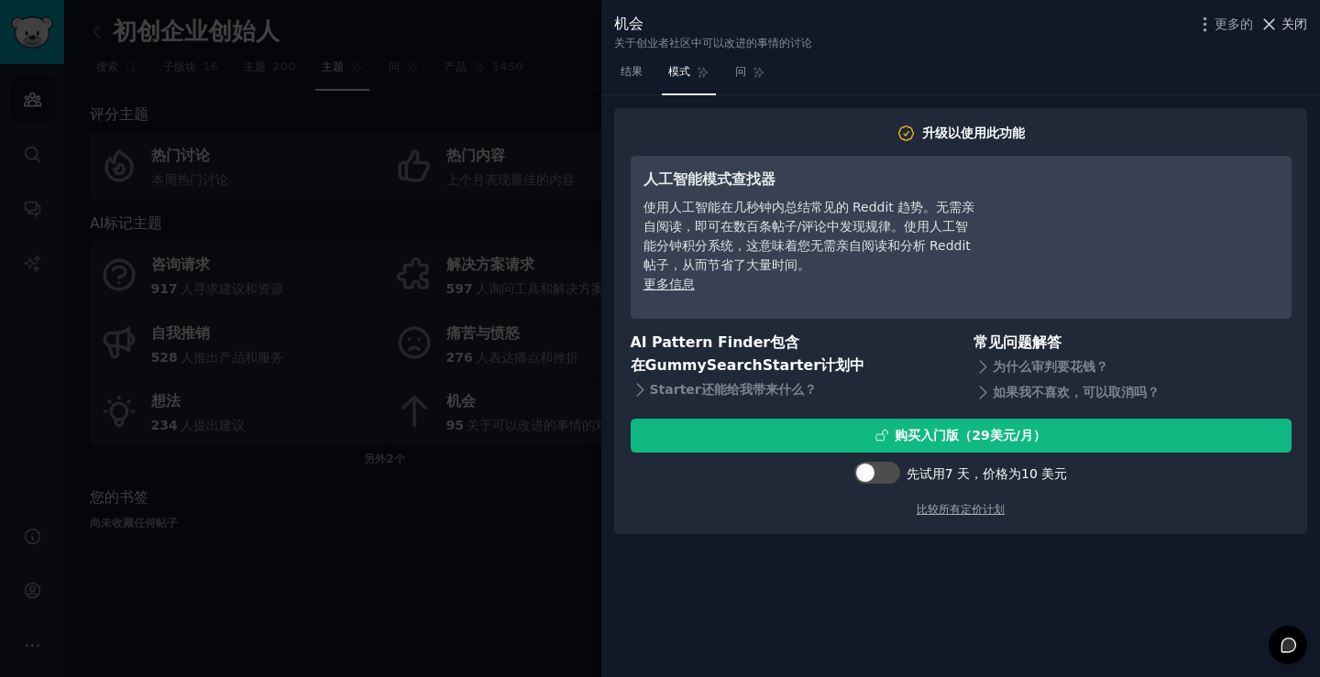
click at [1284, 27] on font "关闭" at bounding box center [1295, 24] width 26 height 15
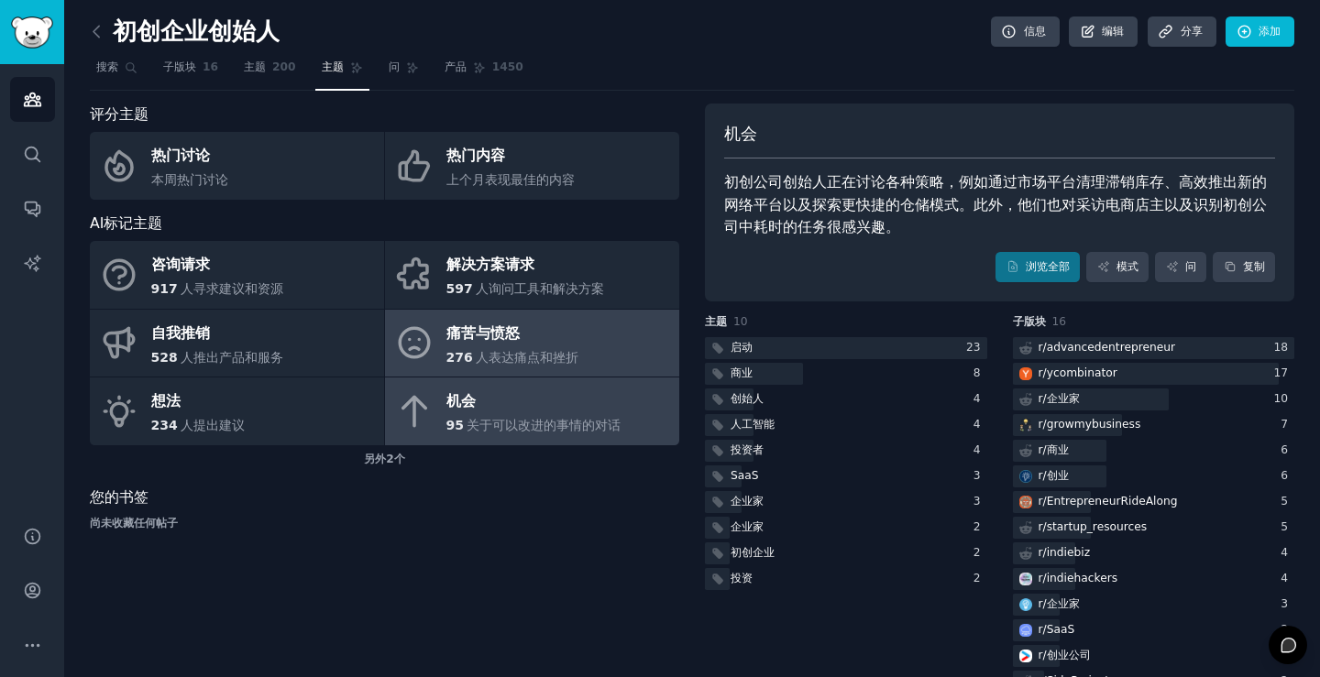
click at [440, 333] on link "痛苦与愤怒 276 人表达痛点和挫折" at bounding box center [532, 344] width 294 height 68
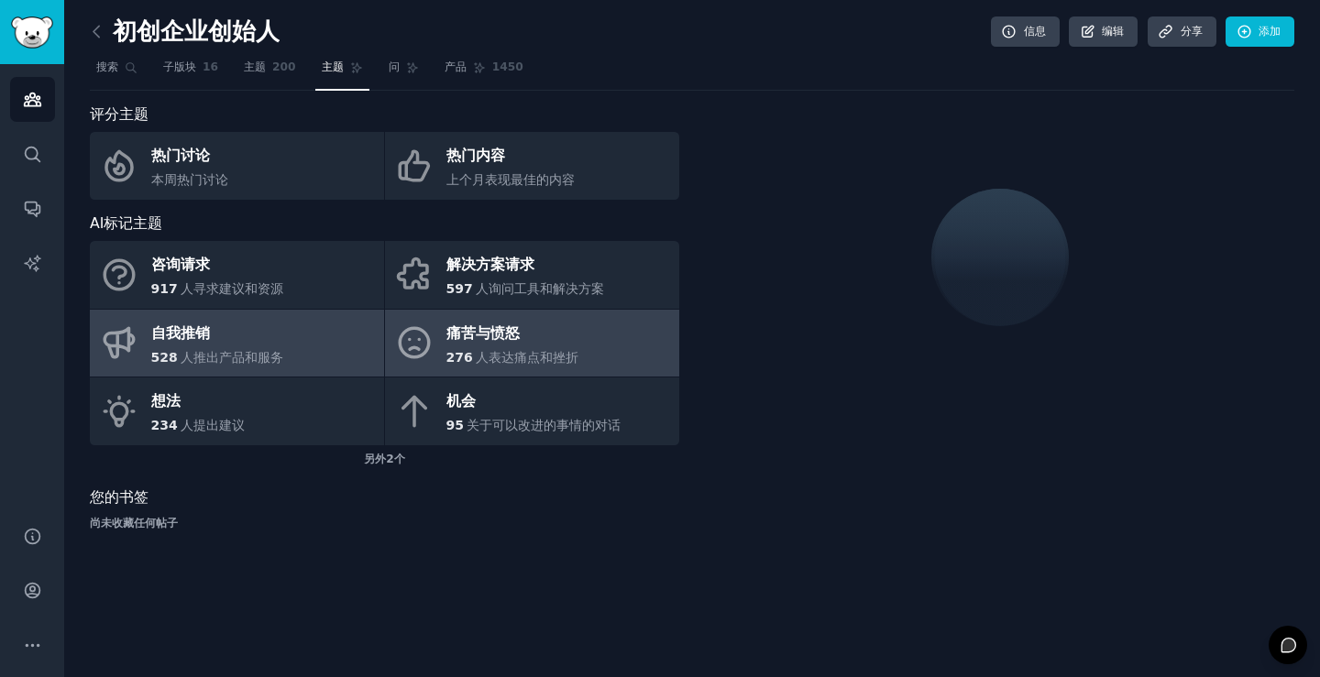
click at [303, 340] on link "自我推销 528 人推出产品和服务" at bounding box center [237, 344] width 294 height 68
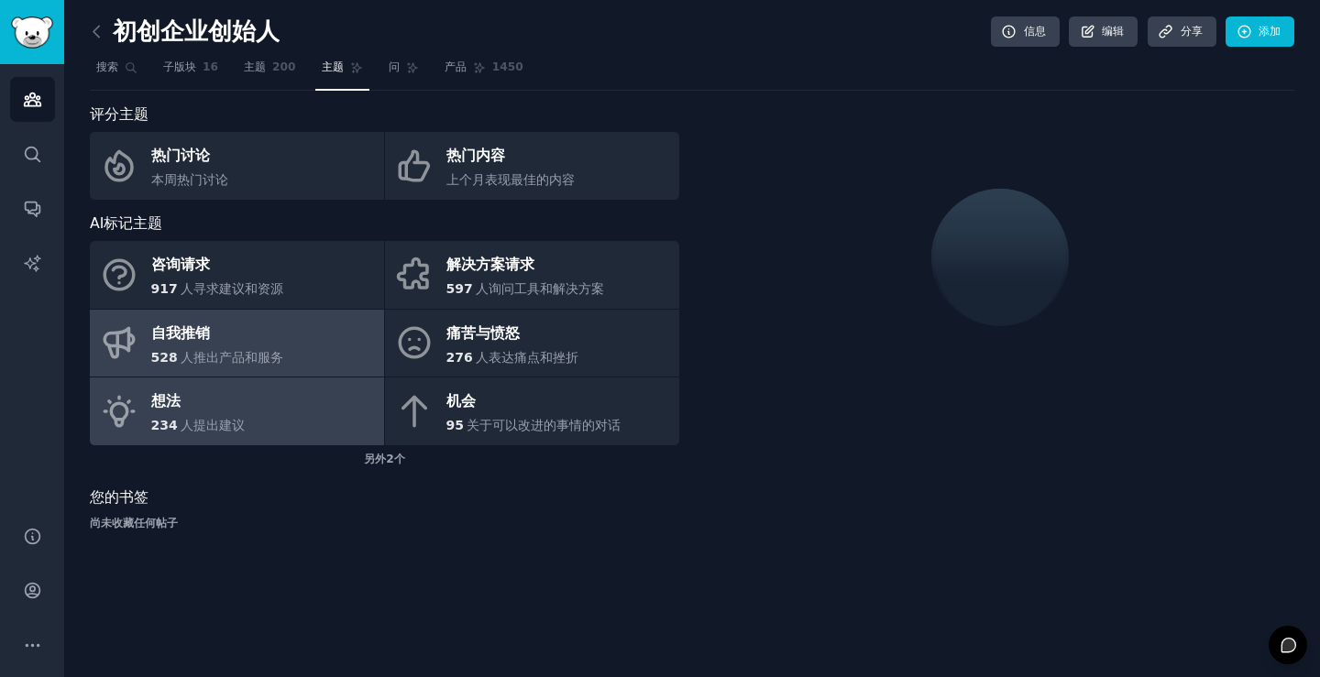
click at [293, 387] on link "想法 234 人提出建议" at bounding box center [237, 412] width 294 height 68
